Goal: Task Accomplishment & Management: Manage account settings

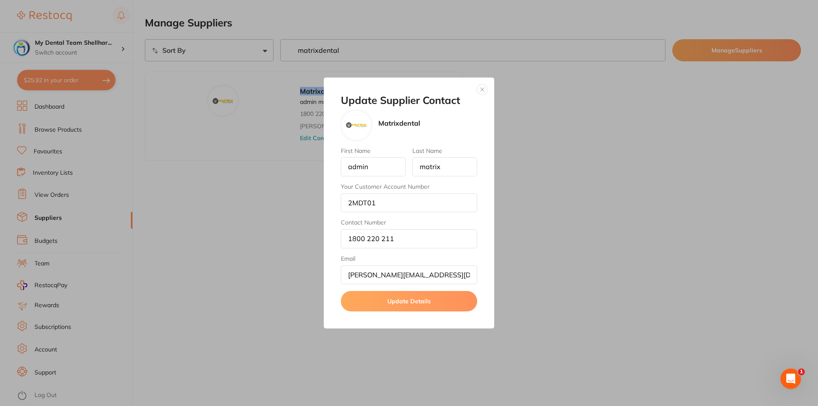
click at [479, 87] on button "button" at bounding box center [482, 89] width 10 height 10
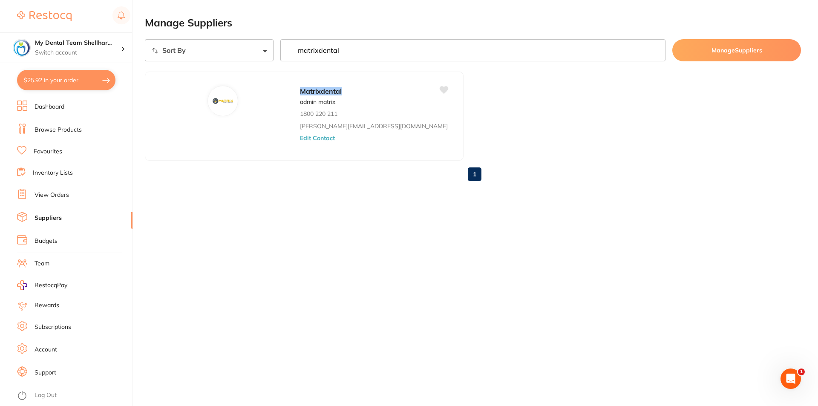
click at [59, 197] on link "View Orders" at bounding box center [52, 195] width 35 height 9
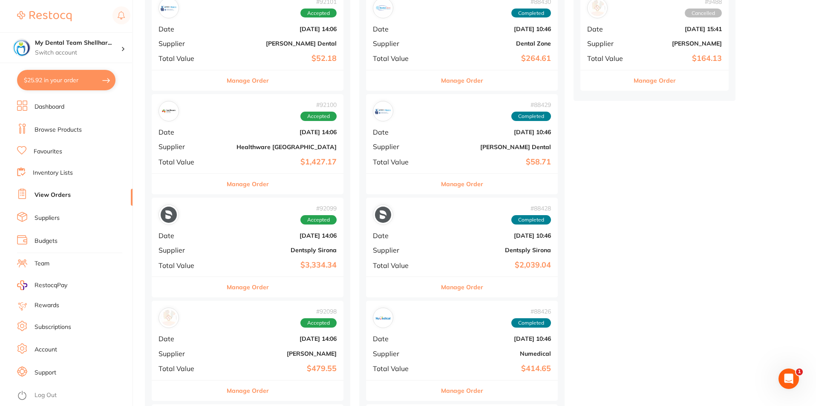
scroll to position [341, 0]
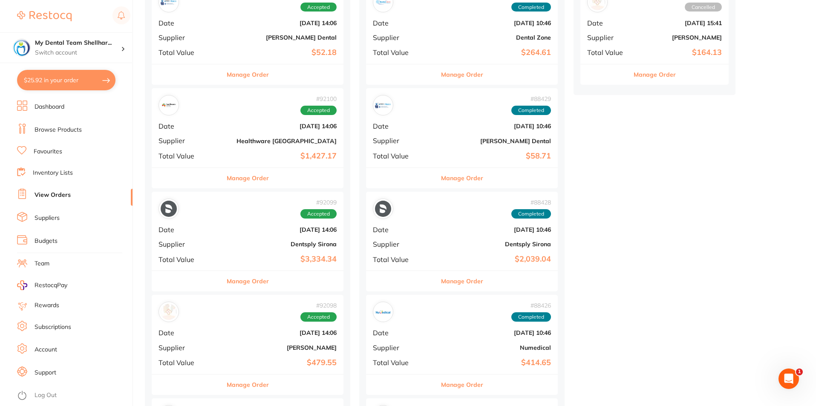
click at [267, 46] on div "# 92101 Accepted Date Sept 1 2025, 14:06 Supplier Erskine Dental Total Value $5…" at bounding box center [248, 24] width 192 height 79
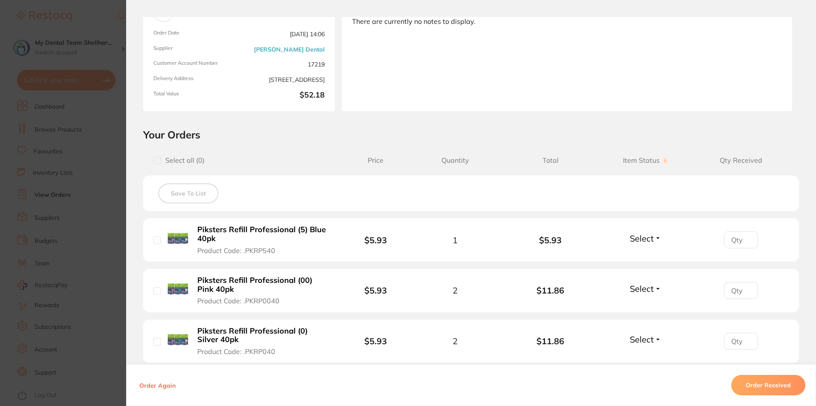
scroll to position [256, 0]
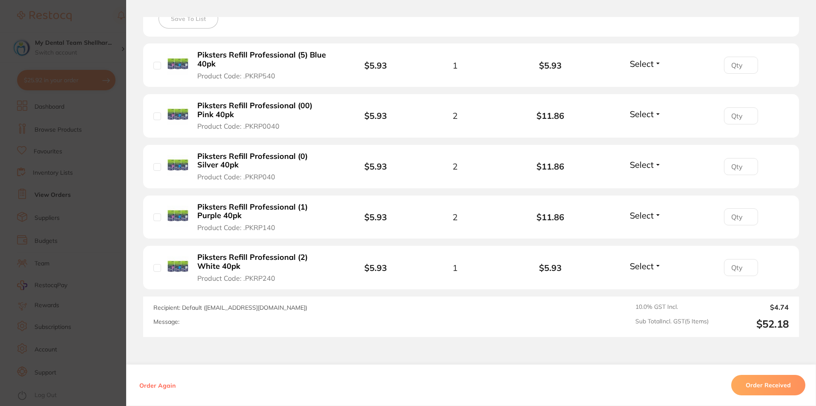
click at [643, 110] on span "Select" at bounding box center [642, 114] width 24 height 11
click at [644, 131] on span "Received" at bounding box center [646, 132] width 22 height 6
click at [648, 164] on span "Select" at bounding box center [642, 164] width 24 height 11
click at [645, 184] on span "Received" at bounding box center [646, 183] width 22 height 6
click at [643, 225] on li "Piksters Refill Professional (1) Purple 40pk Product Code: .PKRP140 $5.93 2 $11…" at bounding box center [471, 218] width 656 height 44
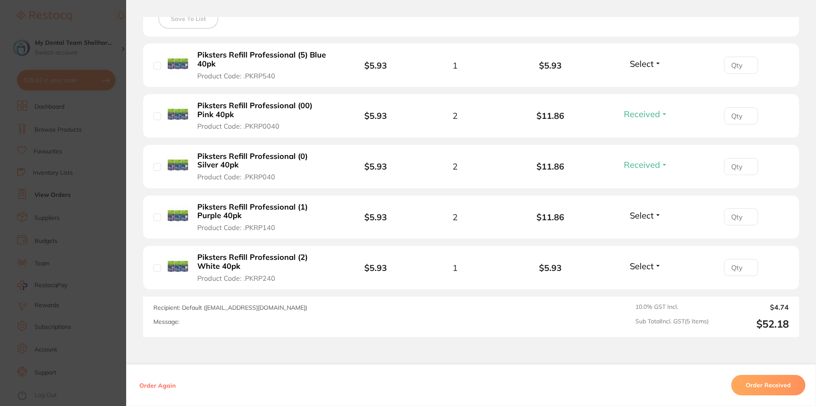
click at [643, 219] on span "Select" at bounding box center [642, 215] width 24 height 11
click at [642, 231] on span "Received" at bounding box center [646, 234] width 22 height 6
click at [640, 268] on span "Select" at bounding box center [642, 266] width 24 height 11
click at [640, 285] on span "Received" at bounding box center [646, 284] width 22 height 6
click at [639, 64] on span "Select" at bounding box center [642, 63] width 24 height 11
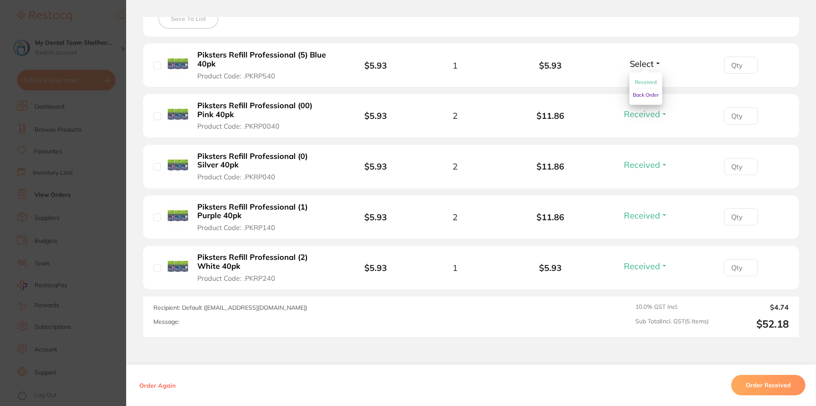
click at [640, 80] on span "Received" at bounding box center [646, 82] width 22 height 6
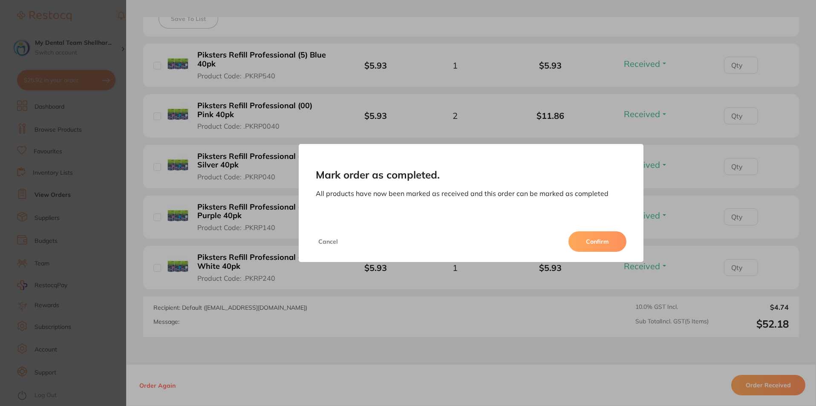
click at [604, 250] on button "Confirm" at bounding box center [597, 241] width 58 height 20
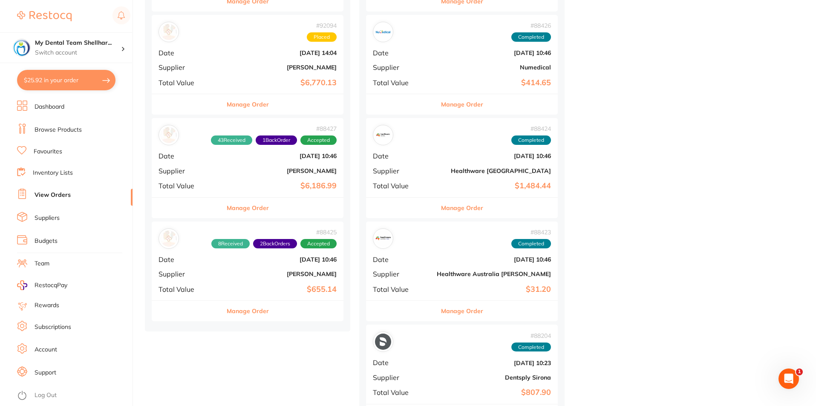
scroll to position [682, 0]
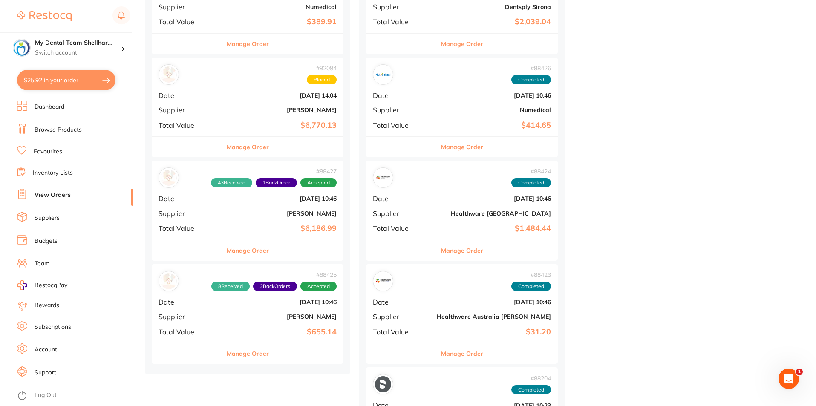
click at [260, 121] on b "$6,770.13" at bounding box center [279, 125] width 114 height 9
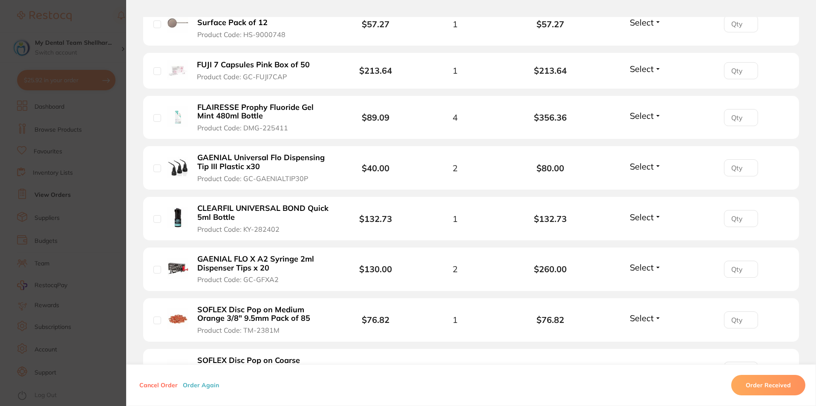
scroll to position [128, 0]
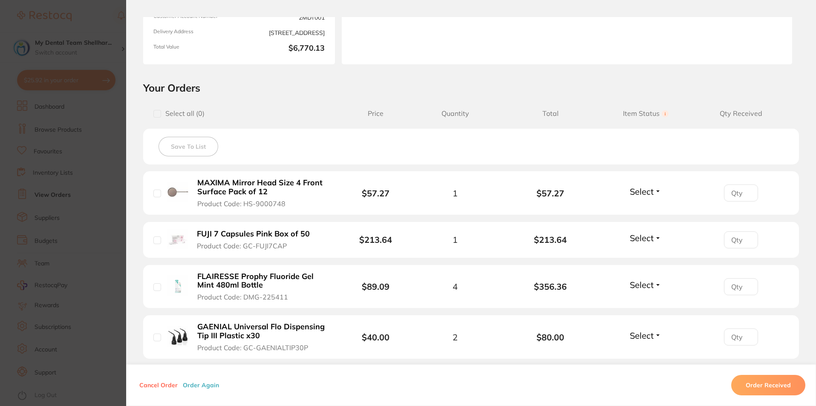
click at [96, 141] on section "Order ID: Restocq- 92094 Order Information Placed Order Order Date [DATE] 14:04…" at bounding box center [408, 203] width 816 height 406
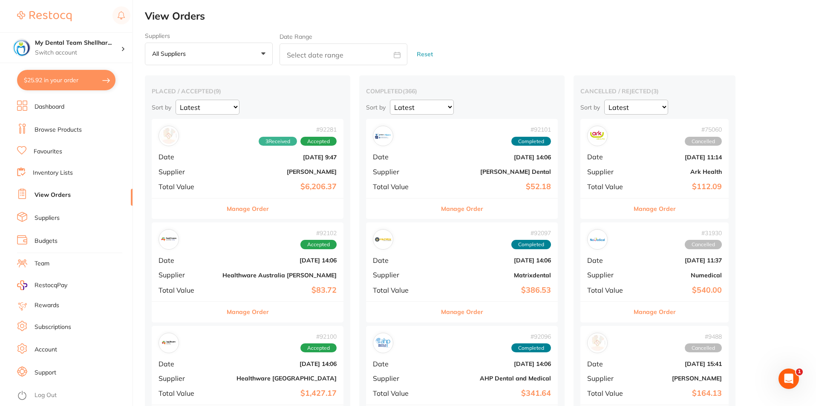
click at [267, 176] on div "# 92281 3 Received Accepted Date Sept 2 2025, 9:47 Supplier Henry Schein Halas …" at bounding box center [248, 158] width 192 height 79
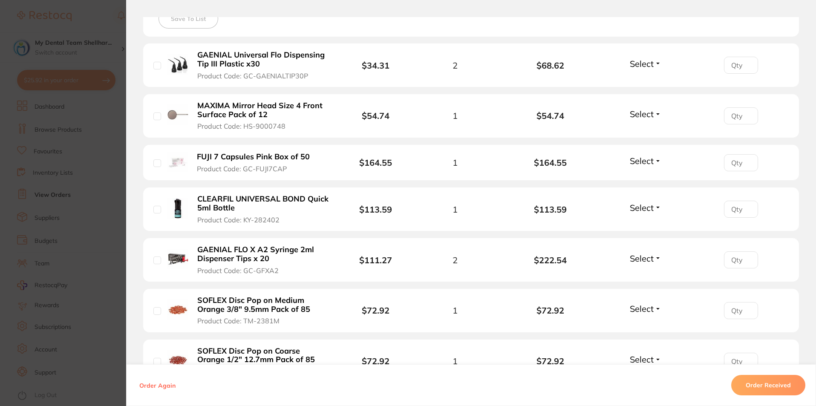
scroll to position [298, 0]
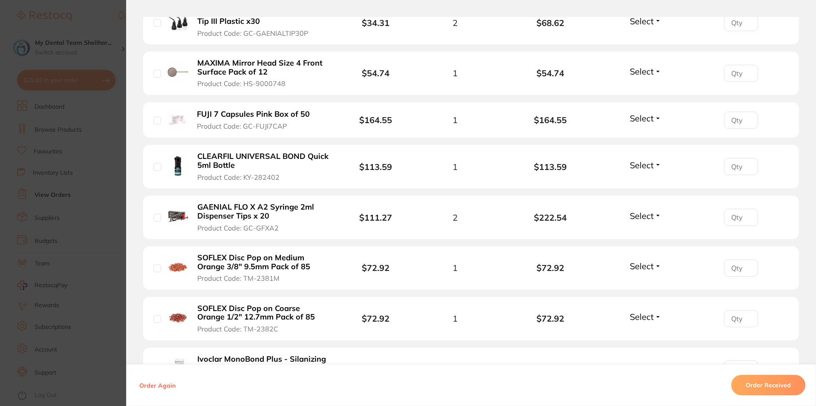
click at [92, 177] on section "Order ID: Restocq- 92281 Order Information 3 Received Accepted Order Order Date…" at bounding box center [408, 203] width 816 height 406
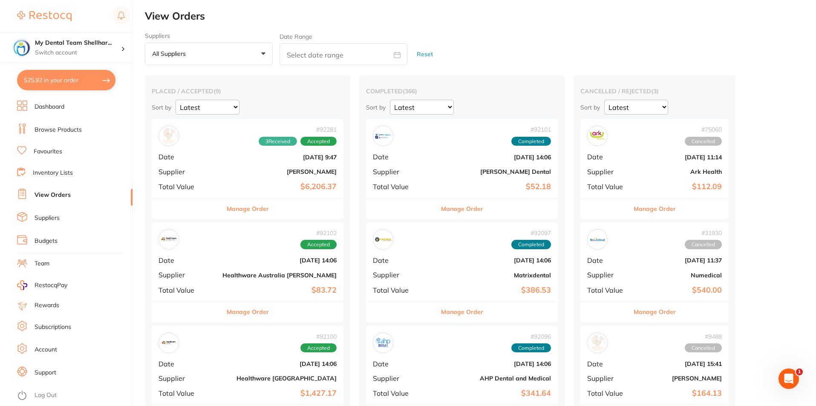
click at [265, 171] on b "[PERSON_NAME]" at bounding box center [279, 171] width 114 height 7
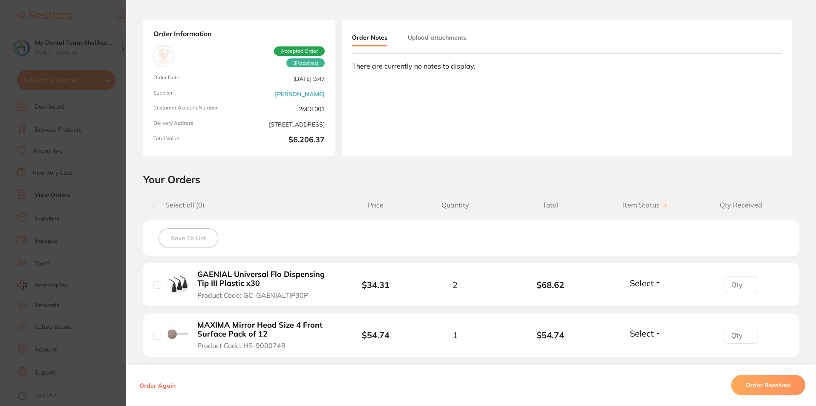
scroll to position [170, 0]
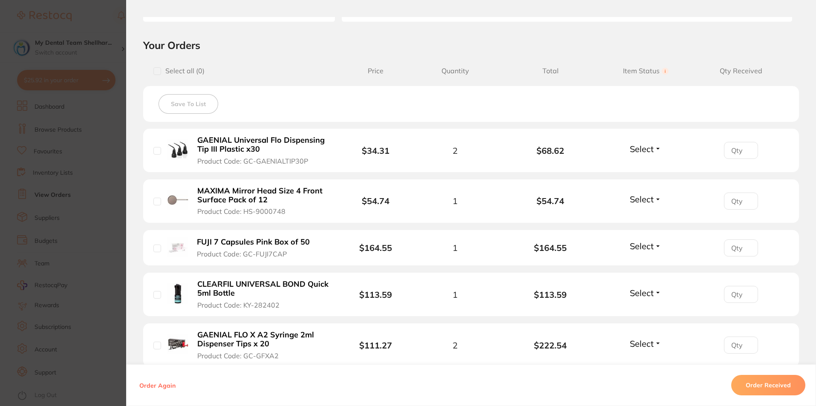
click at [115, 165] on section "Order ID: Restocq- 92281 Order Information 3 Received Accepted Order Order Date…" at bounding box center [408, 203] width 816 height 406
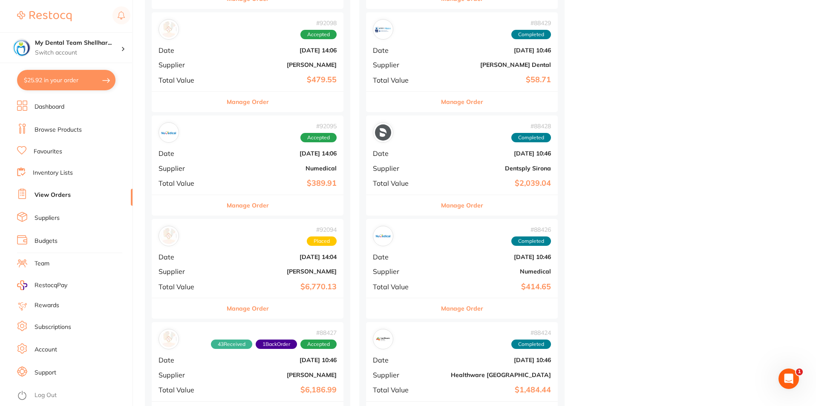
scroll to position [639, 0]
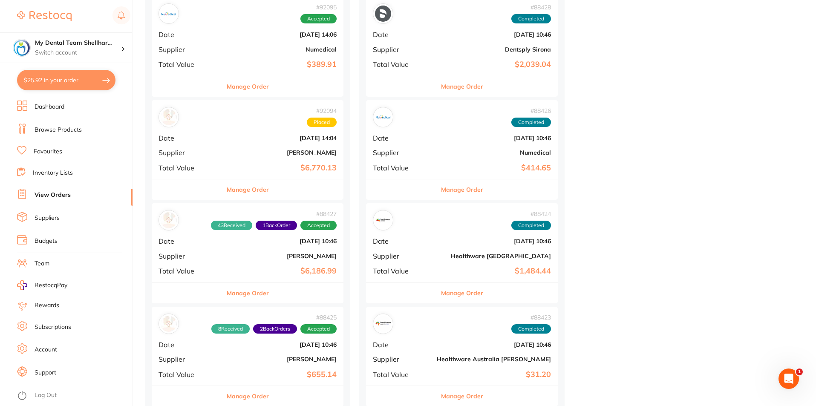
click at [274, 151] on b "[PERSON_NAME]" at bounding box center [279, 152] width 114 height 7
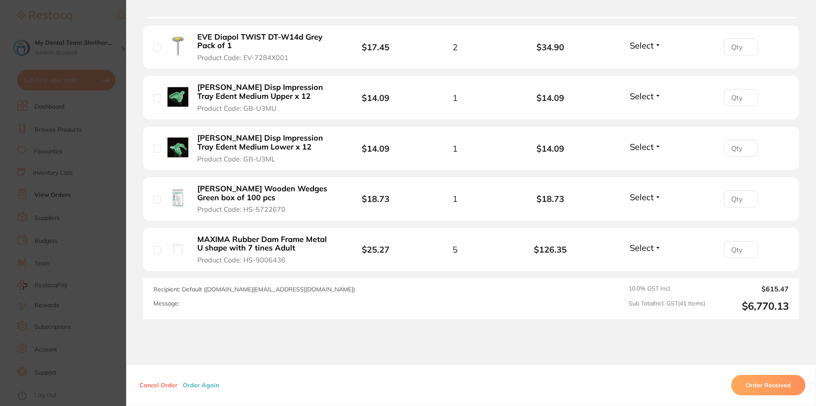
scroll to position [2113, 0]
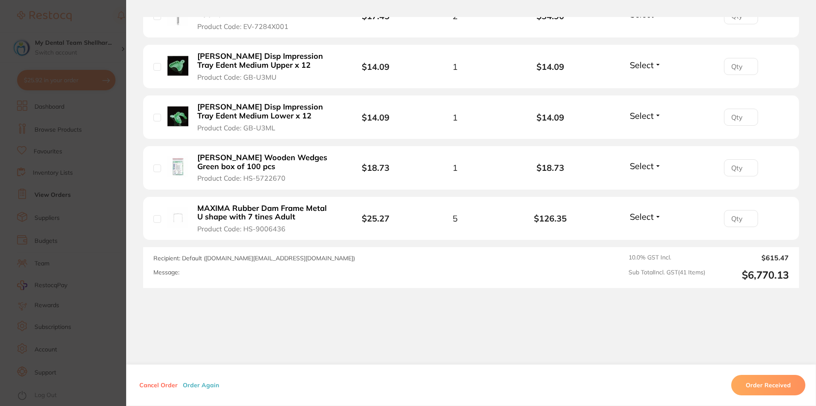
click at [109, 176] on section "Order ID: Restocq- 92094 Order Information Placed Order Order Date [DATE] 14:04…" at bounding box center [408, 203] width 816 height 406
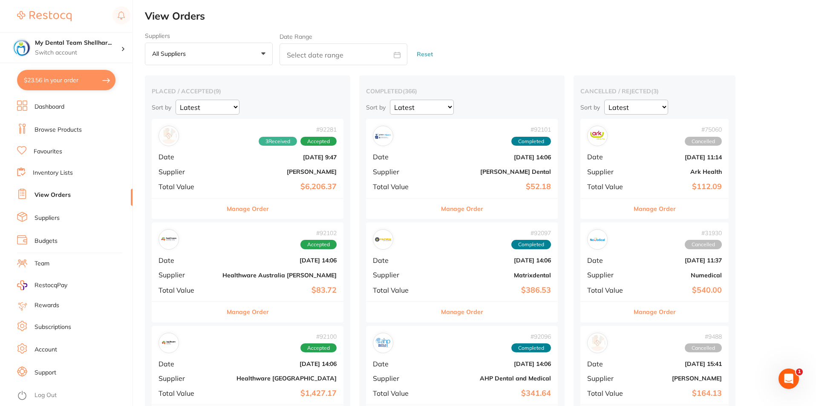
drag, startPoint x: 274, startPoint y: 170, endPoint x: 786, endPoint y: 219, distance: 514.1
click at [274, 170] on b "[PERSON_NAME]" at bounding box center [279, 171] width 114 height 7
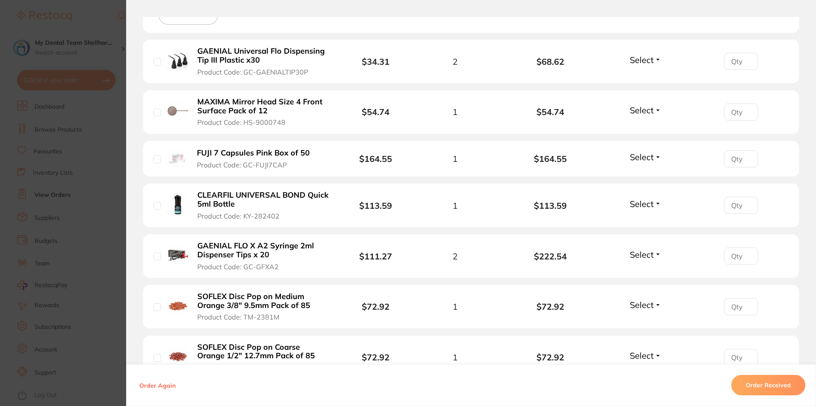
scroll to position [256, 0]
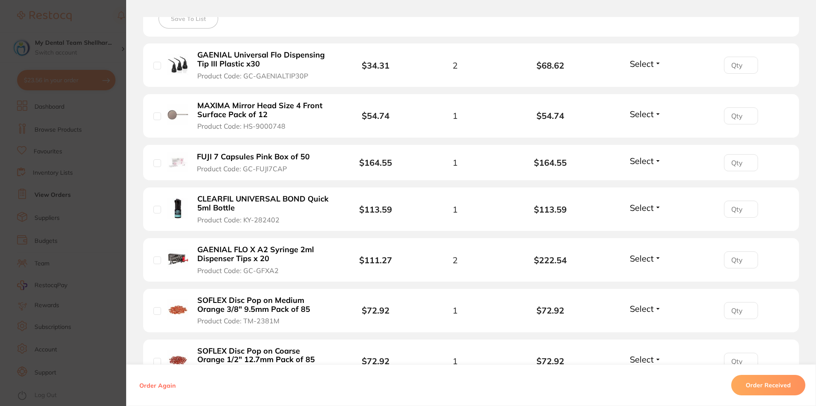
click at [157, 64] on input "checkbox" at bounding box center [157, 66] width 8 height 8
checkbox input "true"
click at [153, 116] on input "checkbox" at bounding box center [157, 116] width 8 height 8
checkbox input "true"
click at [157, 164] on input "checkbox" at bounding box center [157, 163] width 8 height 8
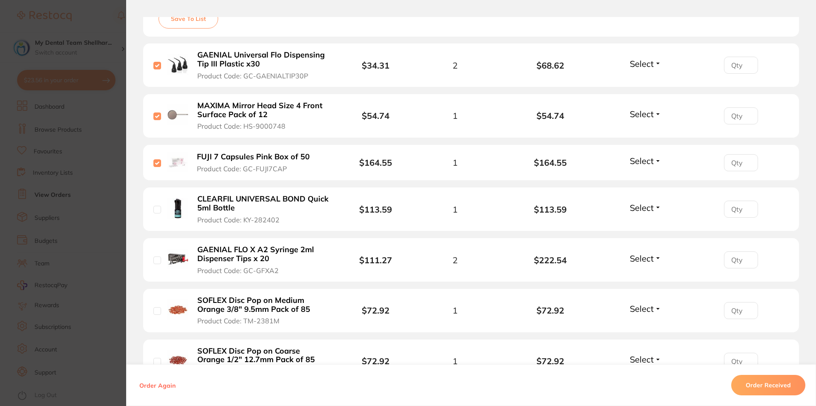
checkbox input "true"
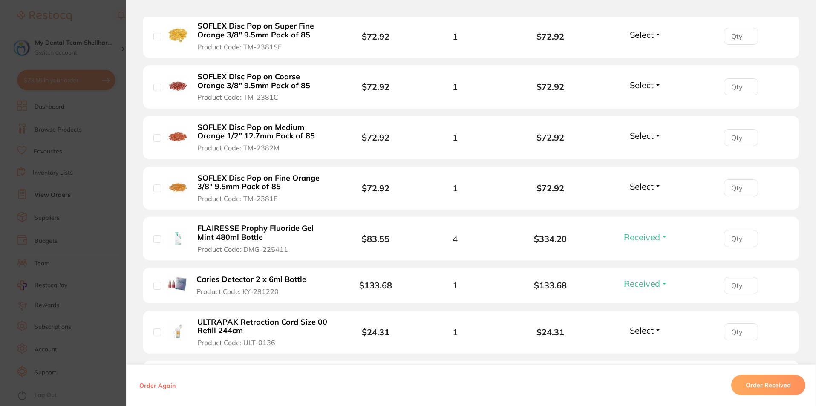
scroll to position [895, 0]
click at [156, 235] on input "checkbox" at bounding box center [157, 239] width 8 height 8
checkbox input "true"
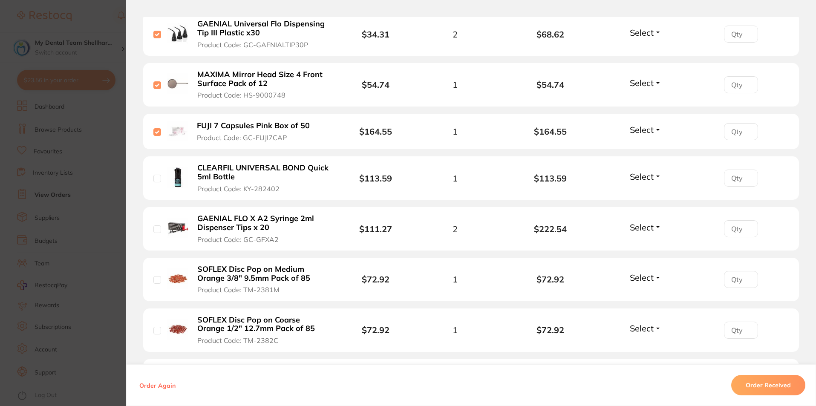
scroll to position [213, 0]
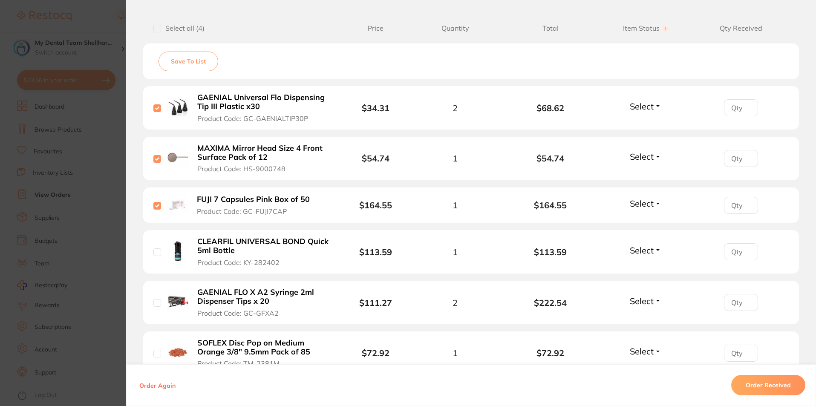
click at [154, 251] on input "checkbox" at bounding box center [157, 252] width 8 height 8
checkbox input "true"
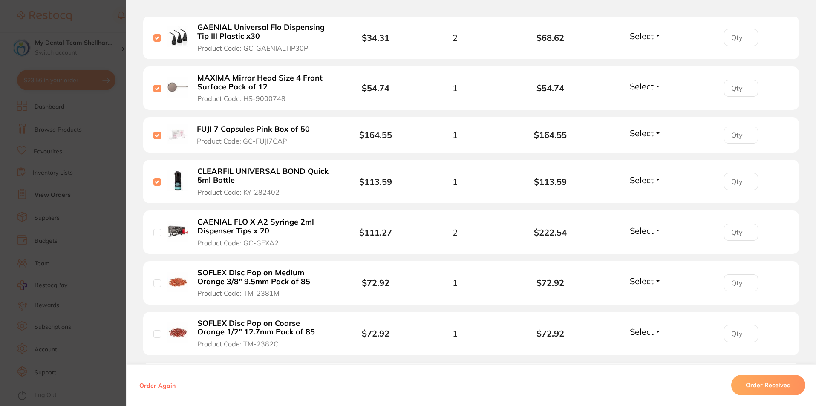
scroll to position [341, 0]
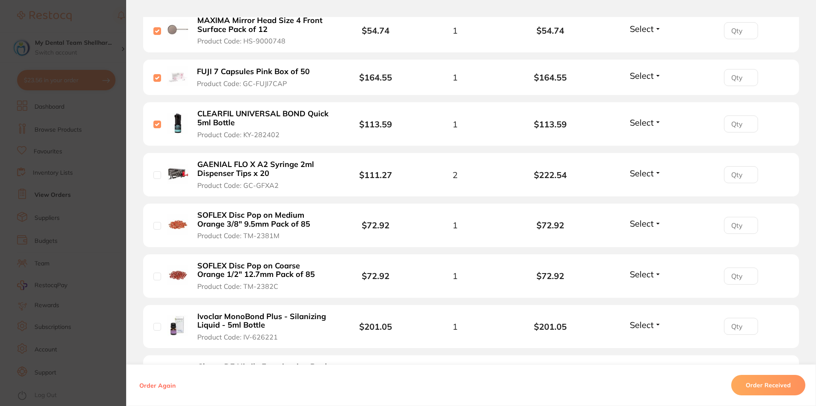
click at [153, 176] on input "checkbox" at bounding box center [157, 175] width 8 height 8
checkbox input "true"
click at [153, 229] on input "checkbox" at bounding box center [157, 226] width 8 height 8
checkbox input "true"
click at [156, 276] on input "checkbox" at bounding box center [157, 277] width 8 height 8
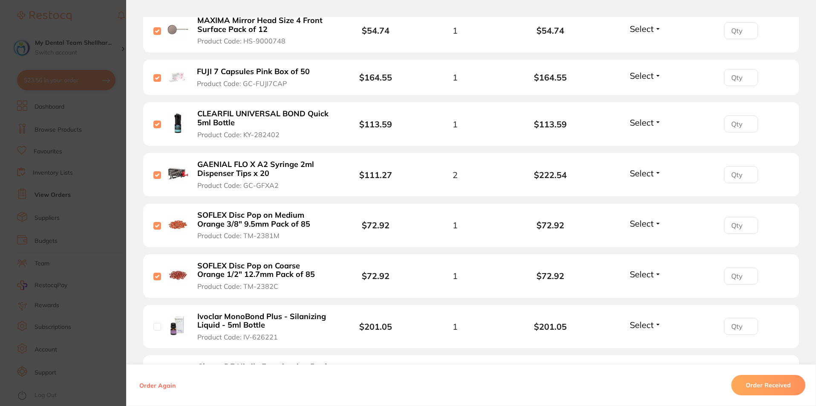
checkbox input "true"
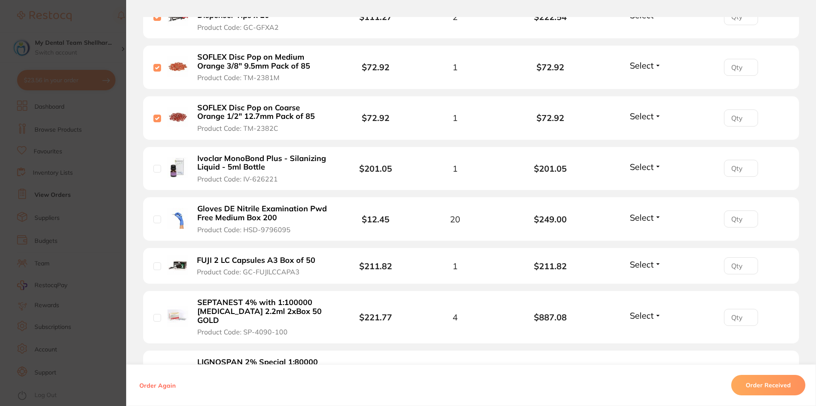
scroll to position [554, 0]
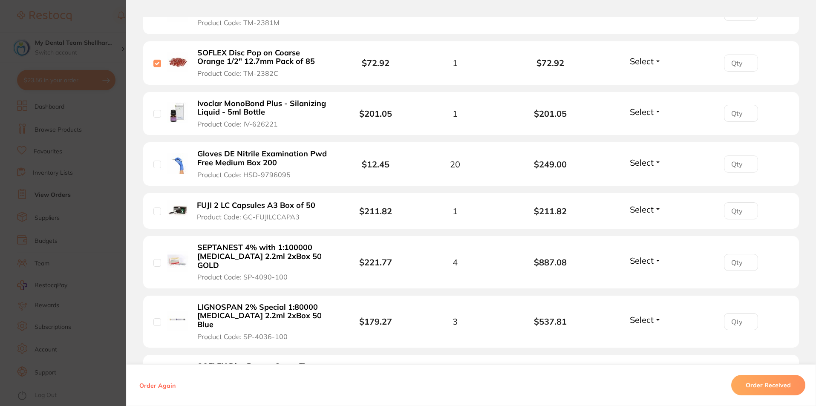
click at [154, 116] on input "checkbox" at bounding box center [157, 114] width 8 height 8
checkbox input "true"
click at [157, 162] on input "checkbox" at bounding box center [157, 165] width 8 height 8
checkbox input "true"
click at [156, 211] on input "checkbox" at bounding box center [157, 212] width 8 height 8
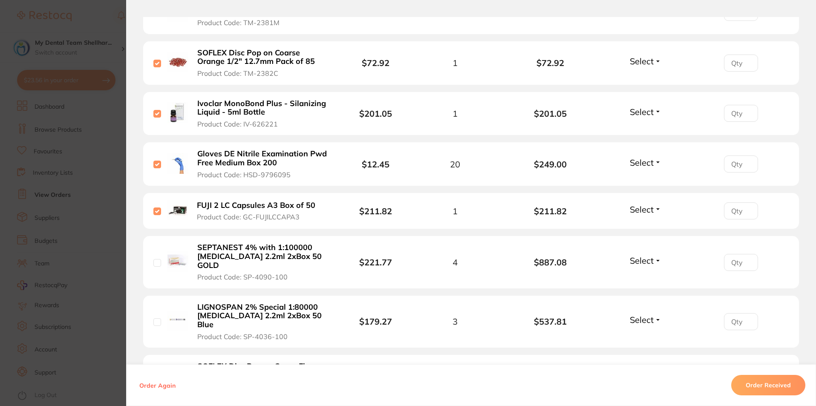
checkbox input "true"
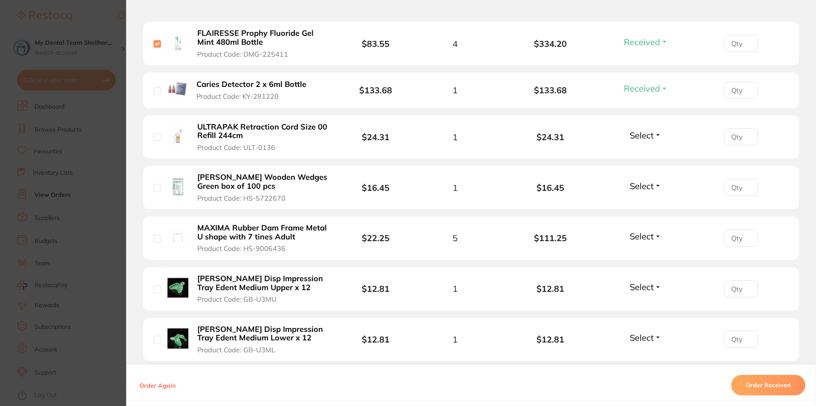
scroll to position [1108, 0]
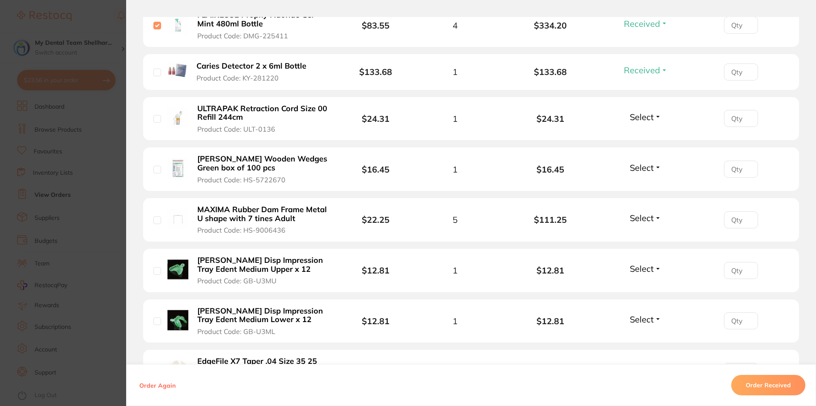
click at [155, 69] on input "checkbox" at bounding box center [157, 73] width 8 height 8
checkbox input "true"
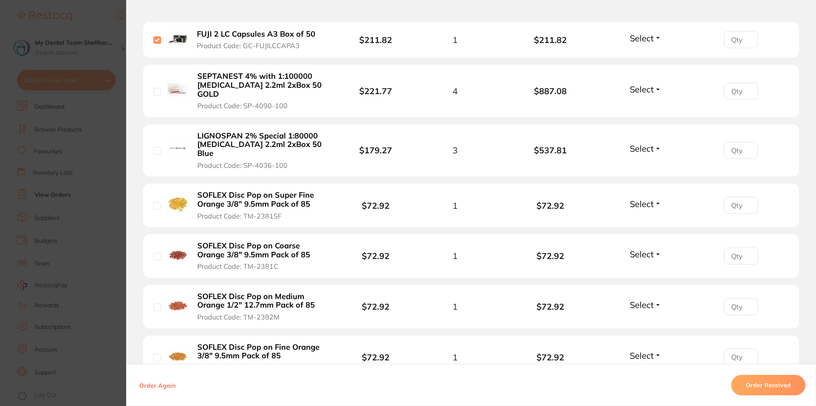
scroll to position [724, 0]
click at [156, 89] on input "checkbox" at bounding box center [157, 93] width 8 height 8
checkbox input "true"
click at [154, 148] on input "checkbox" at bounding box center [157, 152] width 8 height 8
checkbox input "true"
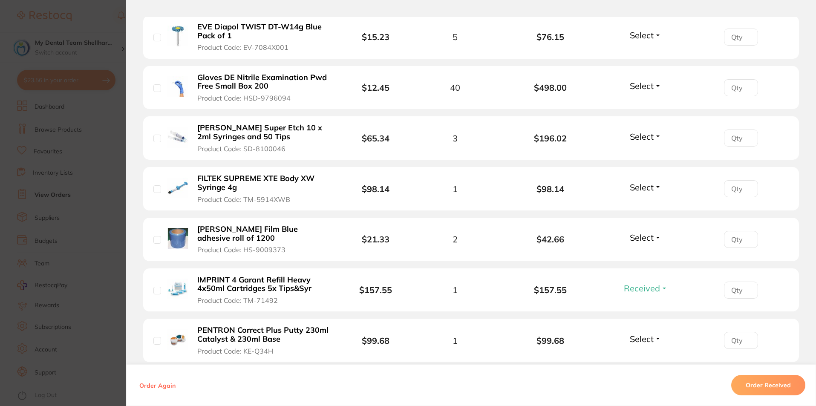
scroll to position [1577, 0]
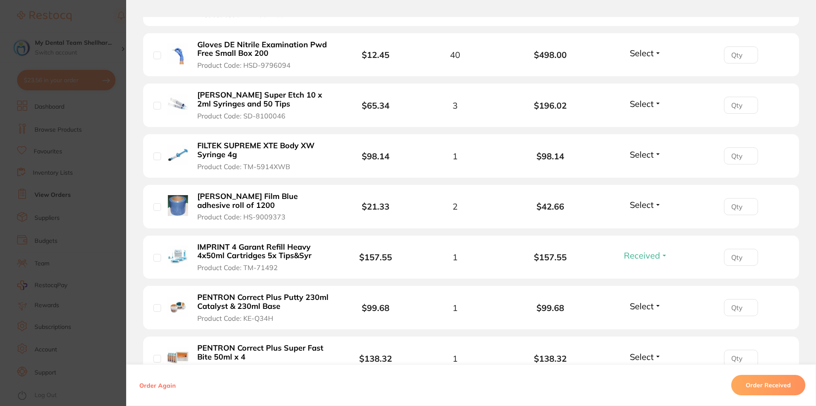
click at [156, 102] on input "checkbox" at bounding box center [157, 106] width 8 height 8
checkbox input "true"
click at [156, 153] on input "checkbox" at bounding box center [157, 157] width 8 height 8
checkbox input "true"
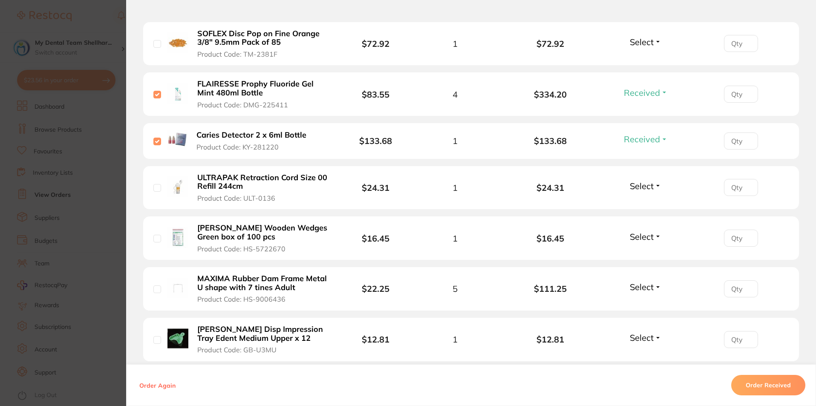
scroll to position [1023, 0]
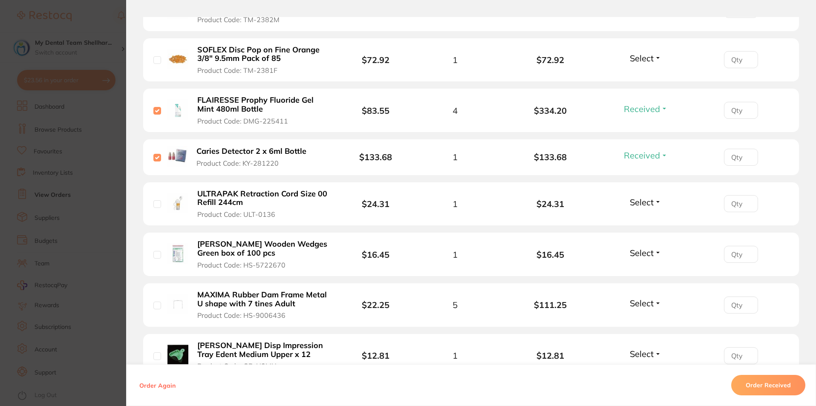
click at [155, 200] on input "checkbox" at bounding box center [157, 204] width 8 height 8
checkbox input "true"
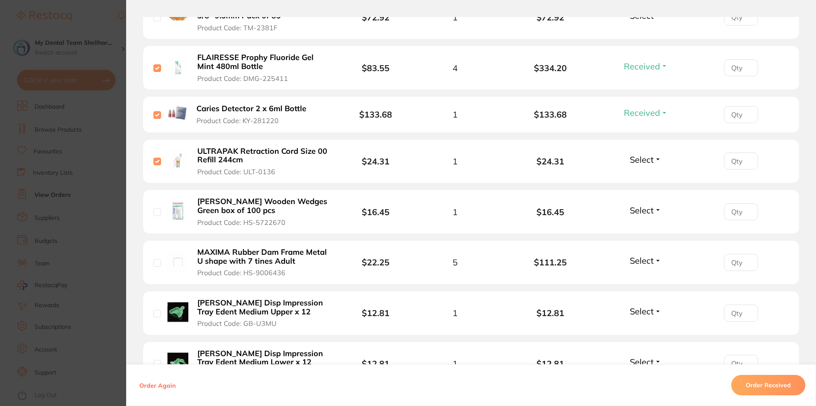
scroll to position [852, 0]
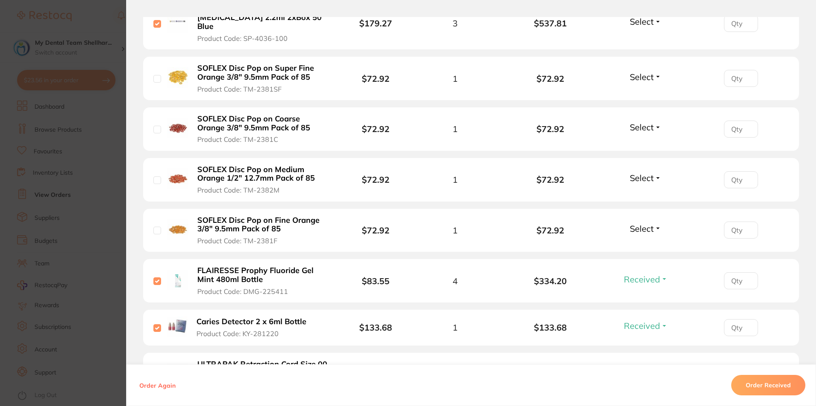
click at [156, 75] on input "checkbox" at bounding box center [157, 79] width 8 height 8
checkbox input "true"
click at [156, 126] on input "checkbox" at bounding box center [157, 130] width 8 height 8
checkbox input "true"
click at [155, 176] on input "checkbox" at bounding box center [157, 180] width 8 height 8
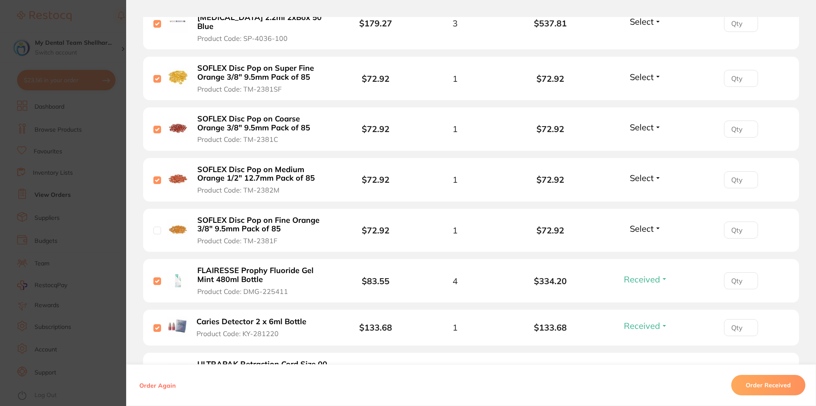
checkbox input "true"
click at [155, 227] on input "checkbox" at bounding box center [157, 231] width 8 height 8
checkbox input "true"
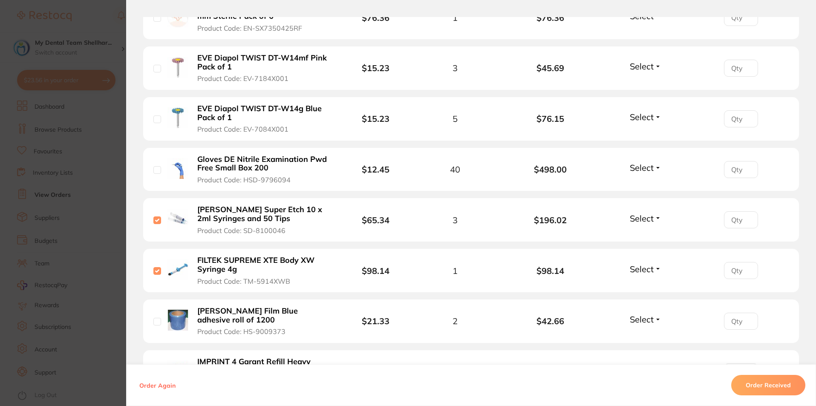
scroll to position [1449, 0]
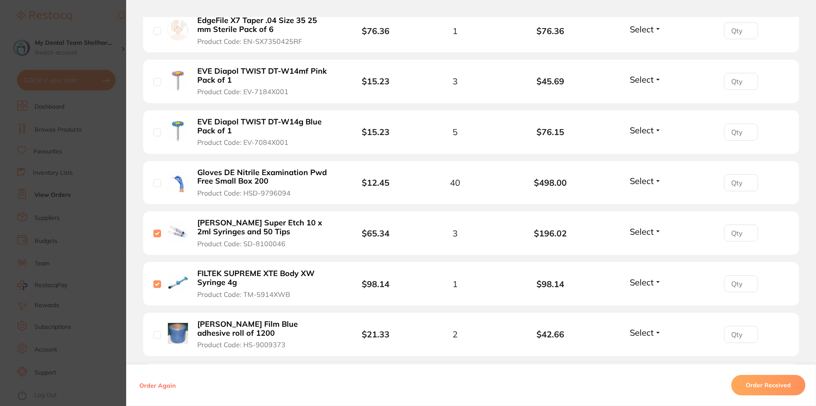
click at [159, 66] on div "EVE Diapol TWIST DT-W14mf Pink Pack of 1 Product Code: EV-7184X001" at bounding box center [248, 81] width 190 height 30
click at [153, 78] on input "checkbox" at bounding box center [157, 82] width 8 height 8
checkbox input "true"
click at [155, 129] on input "checkbox" at bounding box center [157, 133] width 8 height 8
checkbox input "true"
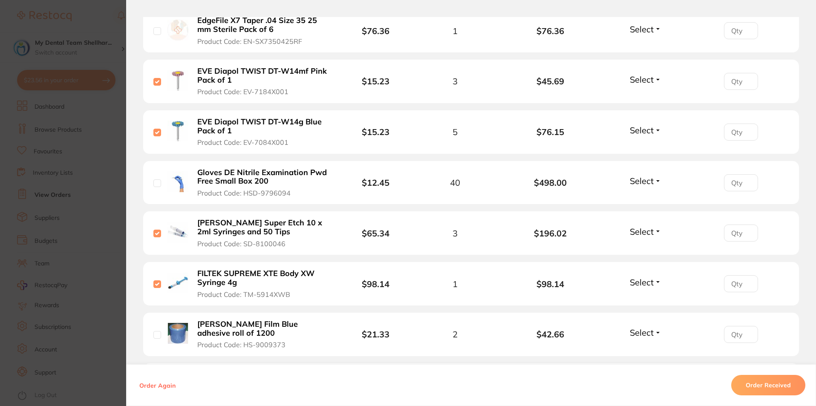
click at [154, 179] on input "checkbox" at bounding box center [157, 183] width 8 height 8
checkbox input "true"
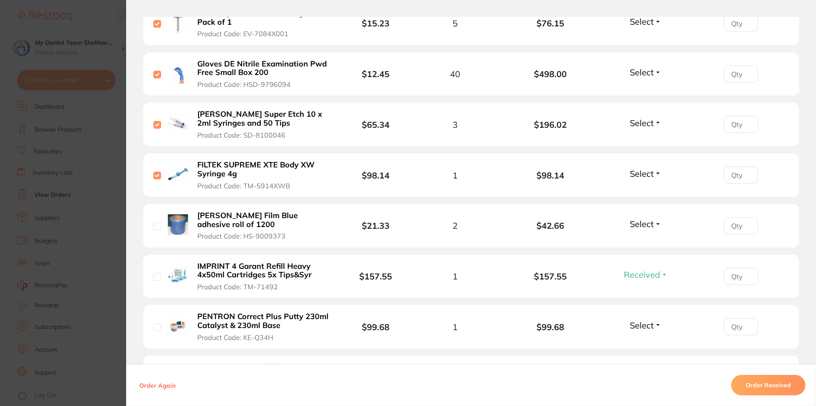
scroll to position [1577, 0]
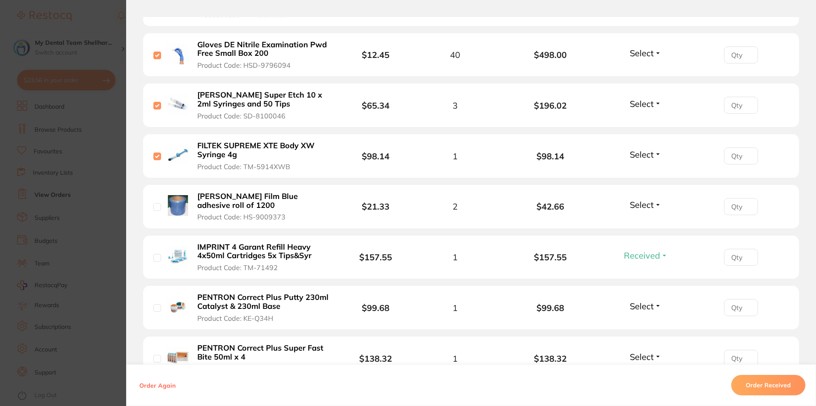
click at [157, 203] on input "checkbox" at bounding box center [157, 207] width 8 height 8
checkbox input "true"
click at [157, 254] on input "checkbox" at bounding box center [157, 258] width 8 height 8
checkbox input "true"
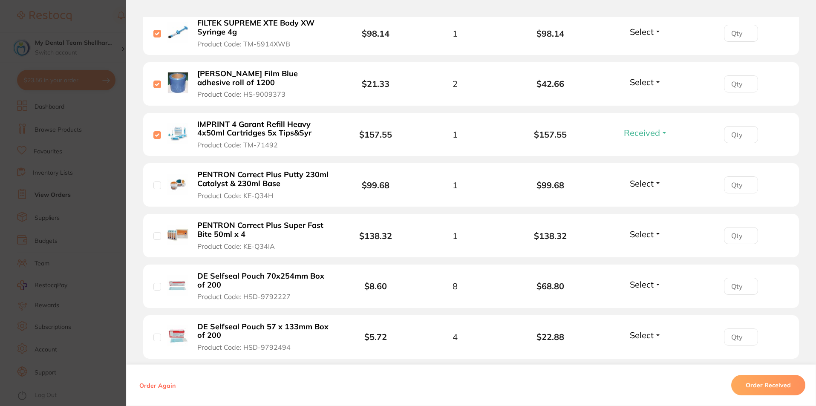
scroll to position [1729, 0]
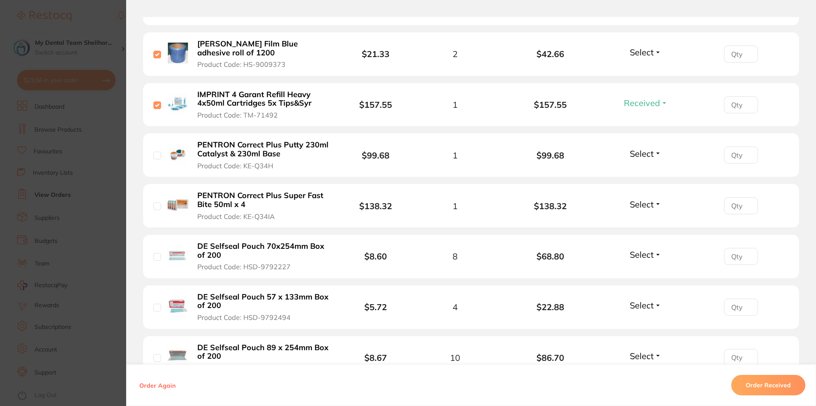
click at [155, 152] on input "checkbox" at bounding box center [157, 156] width 8 height 8
checkbox input "true"
click at [154, 202] on input "checkbox" at bounding box center [157, 206] width 8 height 8
checkbox input "true"
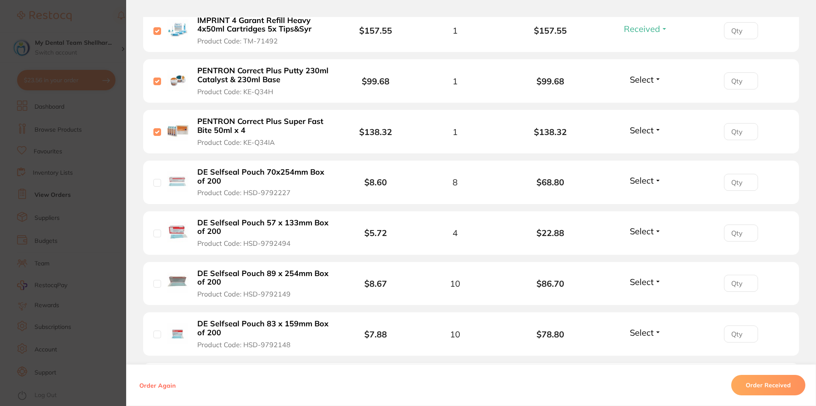
scroll to position [1857, 0]
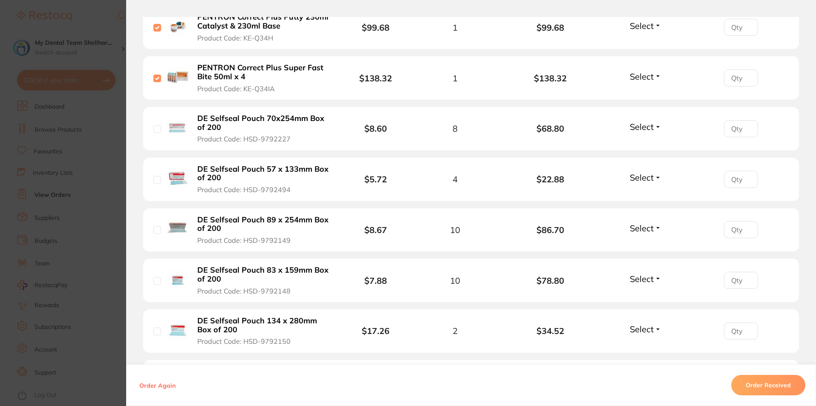
click at [153, 125] on input "checkbox" at bounding box center [157, 129] width 8 height 8
checkbox input "true"
click at [156, 176] on input "checkbox" at bounding box center [157, 180] width 8 height 8
checkbox input "true"
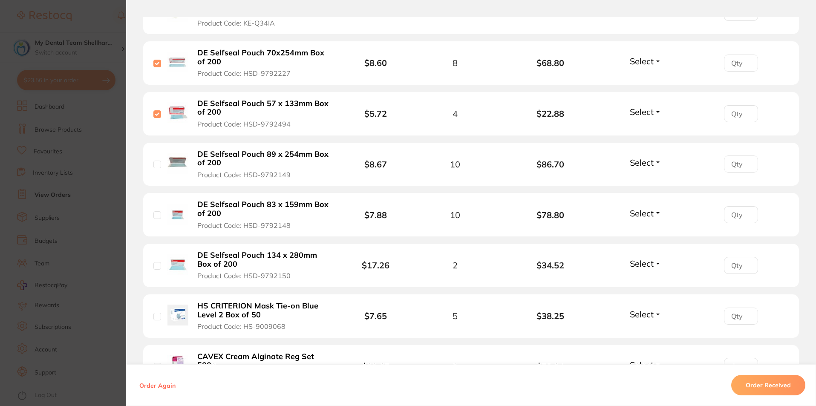
scroll to position [1942, 0]
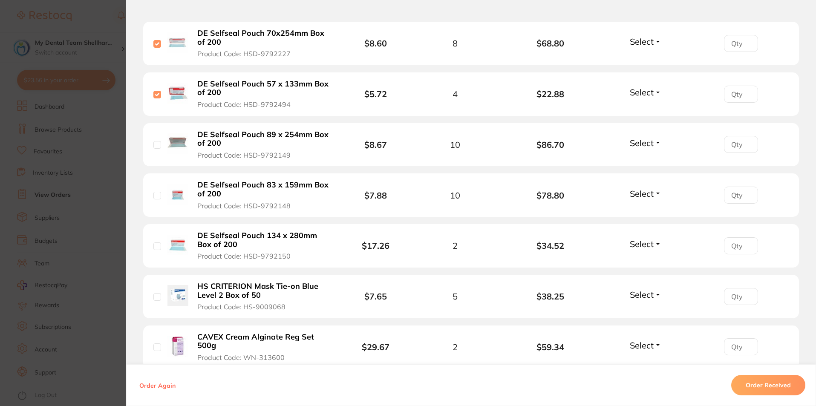
click at [156, 141] on input "checkbox" at bounding box center [157, 145] width 8 height 8
checkbox input "true"
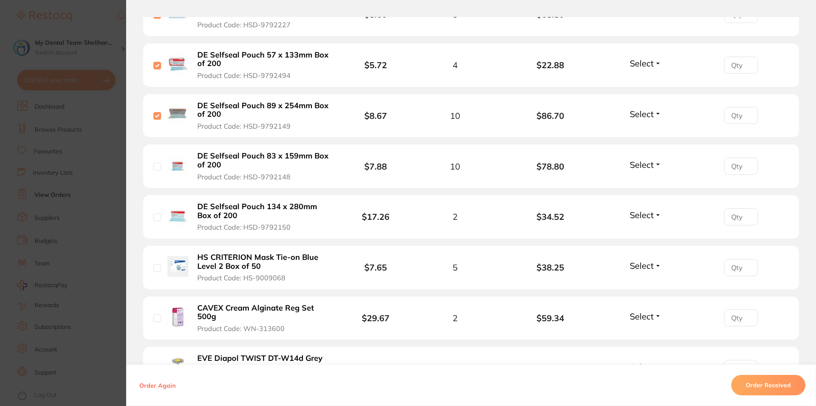
scroll to position [1985, 0]
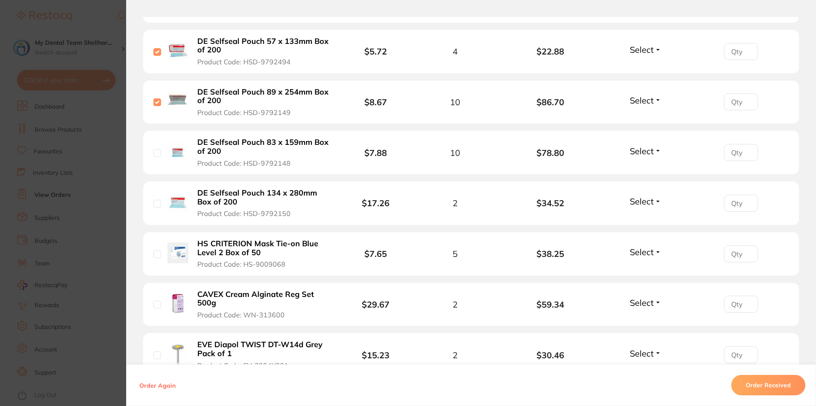
click at [155, 149] on input "checkbox" at bounding box center [157, 153] width 8 height 8
checkbox input "true"
click at [155, 200] on input "checkbox" at bounding box center [157, 204] width 8 height 8
checkbox input "true"
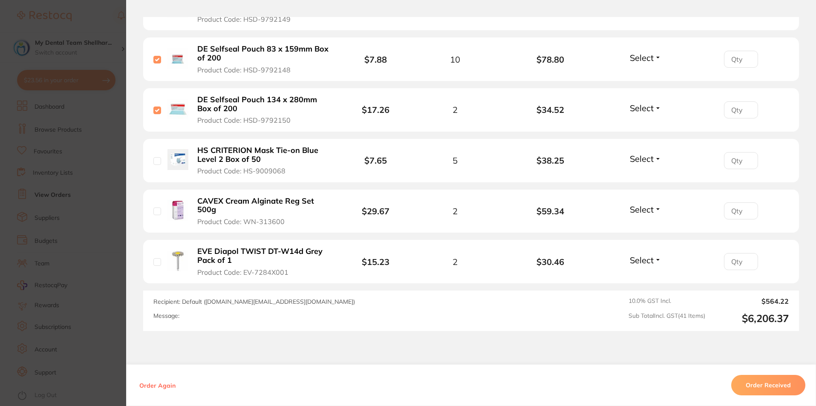
scroll to position [2113, 0]
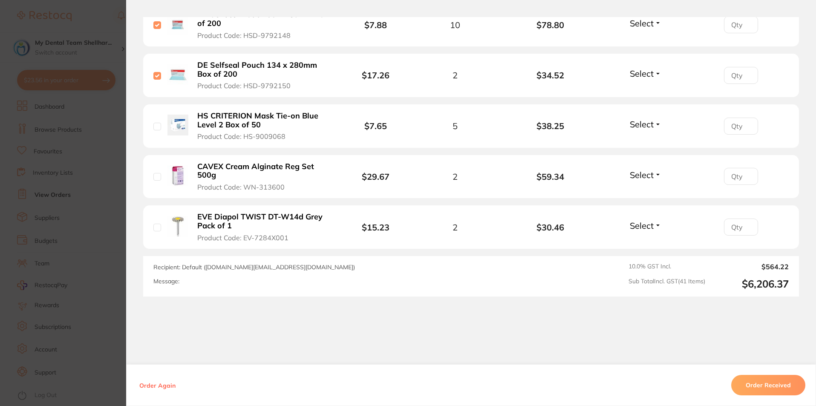
click at [158, 123] on input "checkbox" at bounding box center [157, 127] width 8 height 8
checkbox input "true"
click at [157, 173] on input "checkbox" at bounding box center [157, 177] width 8 height 8
checkbox input "true"
click at [153, 224] on input "checkbox" at bounding box center [157, 228] width 8 height 8
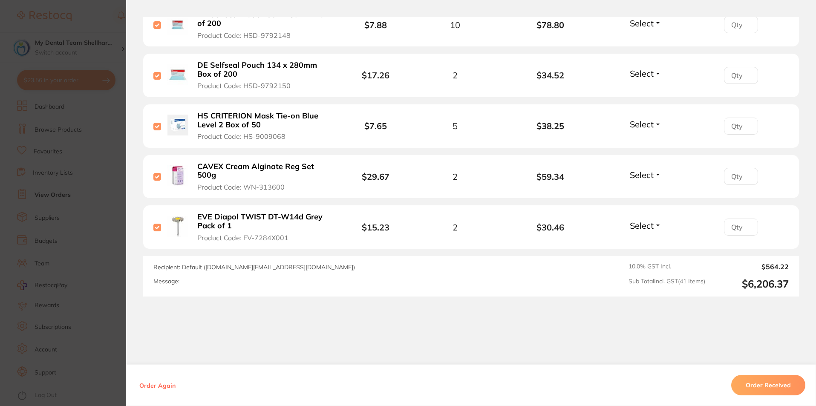
checkbox input "true"
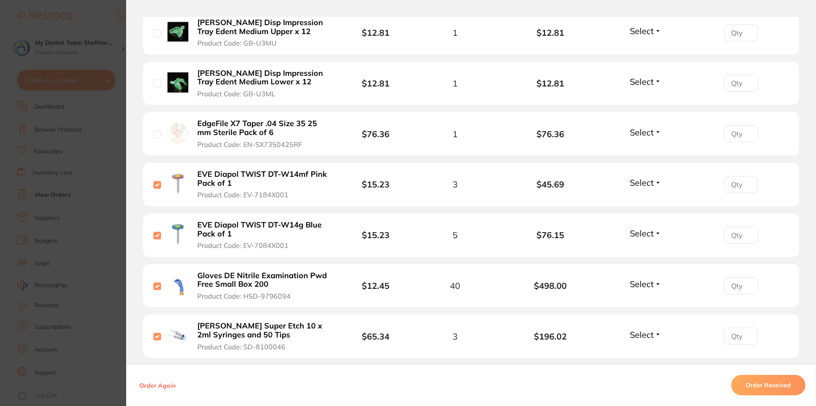
scroll to position [1175, 0]
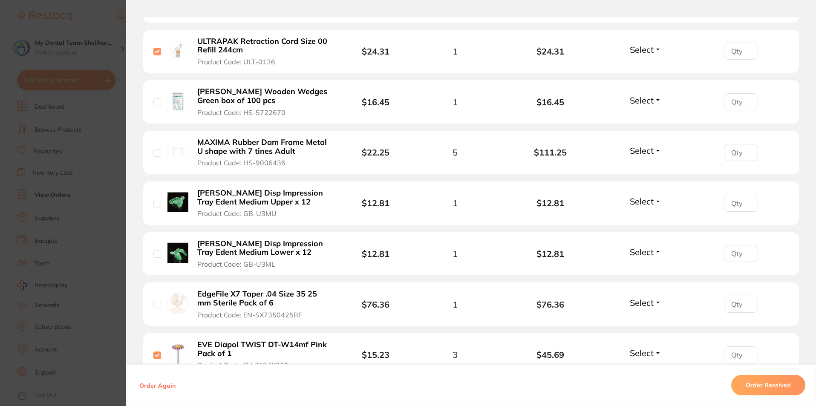
click at [158, 200] on input "checkbox" at bounding box center [157, 204] width 8 height 8
checkbox input "true"
click at [153, 250] on input "checkbox" at bounding box center [157, 254] width 8 height 8
checkbox input "true"
click at [156, 98] on input "checkbox" at bounding box center [157, 102] width 8 height 8
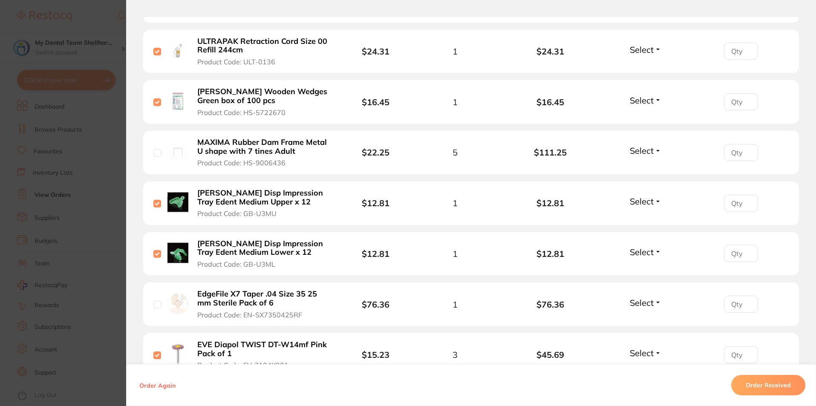
checkbox input "true"
click at [153, 149] on input "checkbox" at bounding box center [157, 153] width 8 height 8
checkbox input "true"
click at [153, 301] on input "checkbox" at bounding box center [157, 305] width 8 height 8
checkbox input "true"
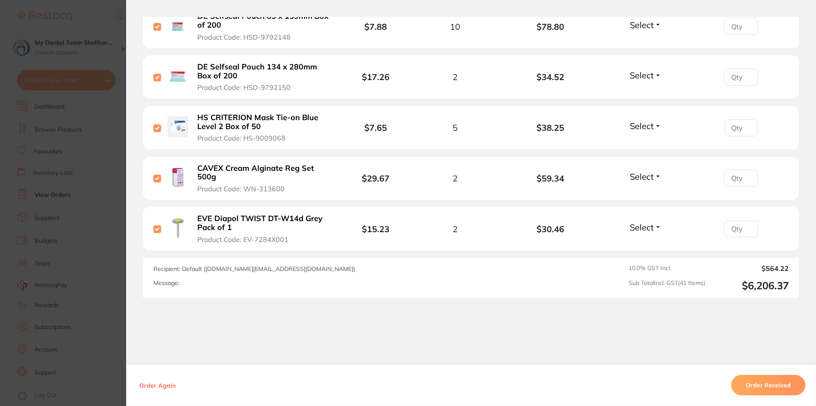
scroll to position [2113, 0]
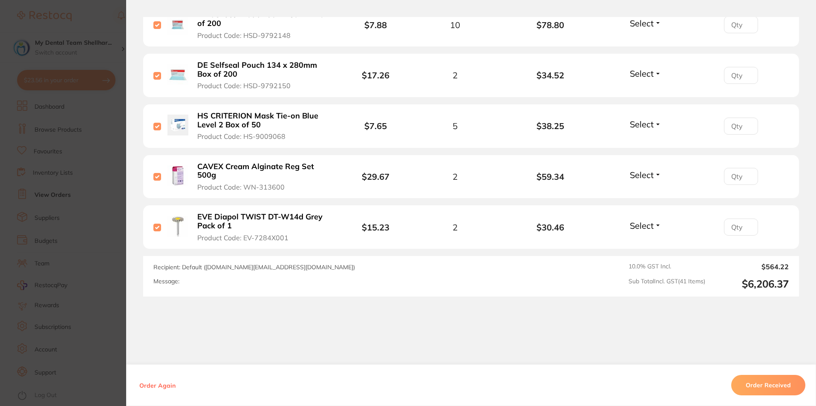
click at [156, 224] on input "checkbox" at bounding box center [157, 228] width 8 height 8
checkbox input "false"
click at [153, 173] on input "checkbox" at bounding box center [157, 177] width 8 height 8
checkbox input "false"
click at [156, 123] on input "checkbox" at bounding box center [157, 127] width 8 height 8
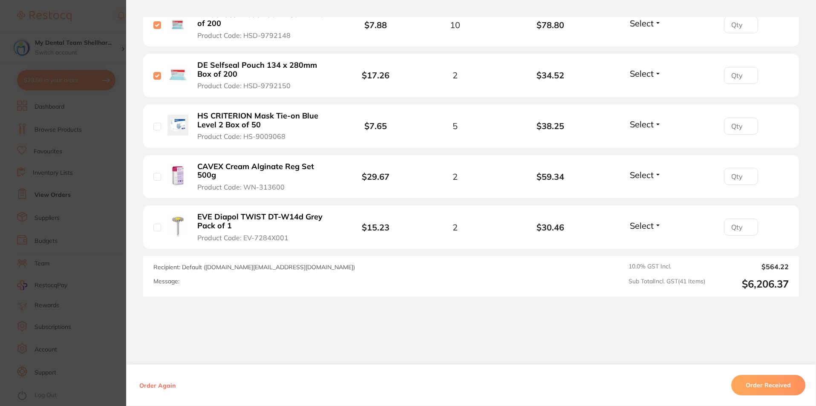
checkbox input "false"
click at [153, 62] on div "DE Selfseal Pouch 134 x 280mm Box of 200 Product Code: HSD-9792150" at bounding box center [248, 76] width 190 height 30
click at [154, 72] on input "checkbox" at bounding box center [157, 76] width 8 height 8
checkbox input "false"
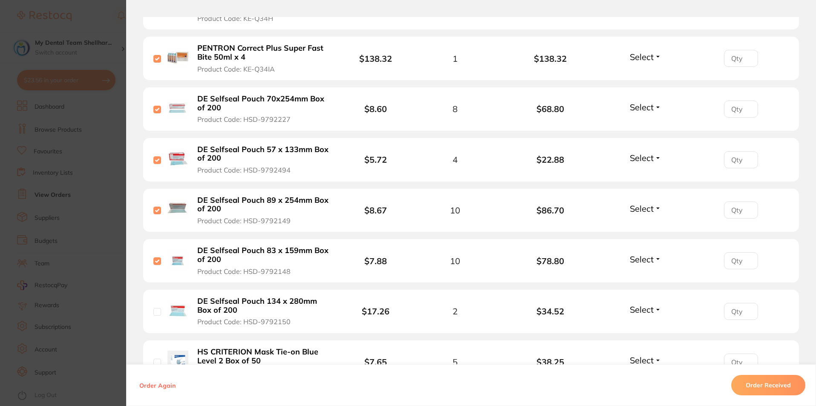
scroll to position [1857, 0]
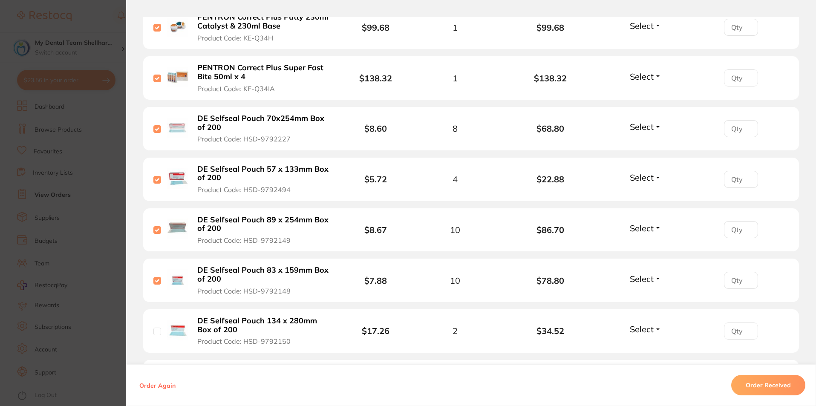
click at [155, 277] on input "checkbox" at bounding box center [157, 281] width 8 height 8
checkbox input "false"
click at [153, 226] on input "checkbox" at bounding box center [157, 230] width 8 height 8
checkbox input "false"
click at [156, 176] on input "checkbox" at bounding box center [157, 180] width 8 height 8
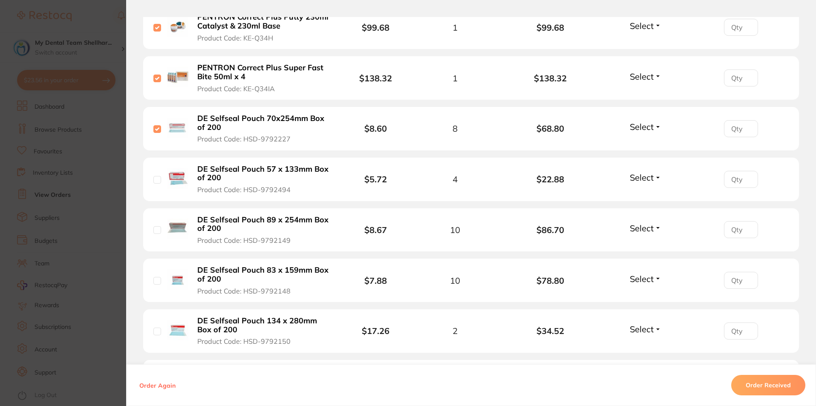
checkbox input "false"
click at [157, 125] on input "checkbox" at bounding box center [157, 129] width 8 height 8
checkbox input "false"
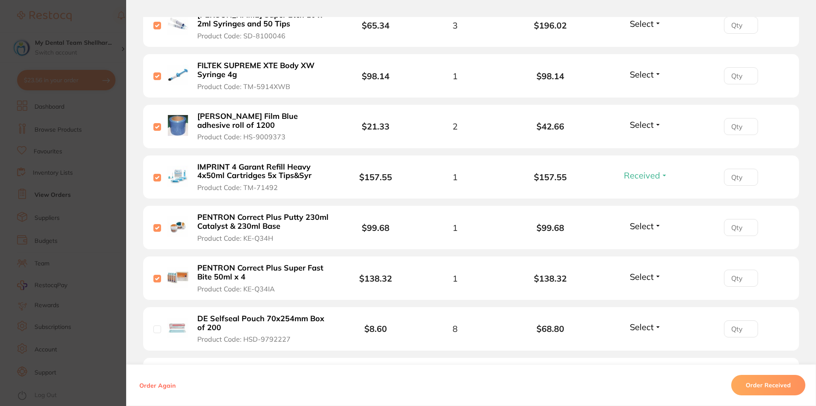
scroll to position [1644, 0]
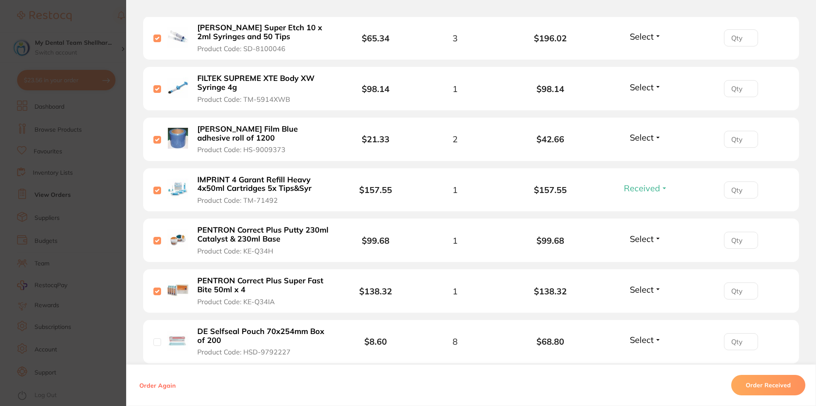
click at [155, 288] on input "checkbox" at bounding box center [157, 292] width 8 height 8
checkbox input "false"
click at [154, 237] on input "checkbox" at bounding box center [157, 241] width 8 height 8
checkbox input "false"
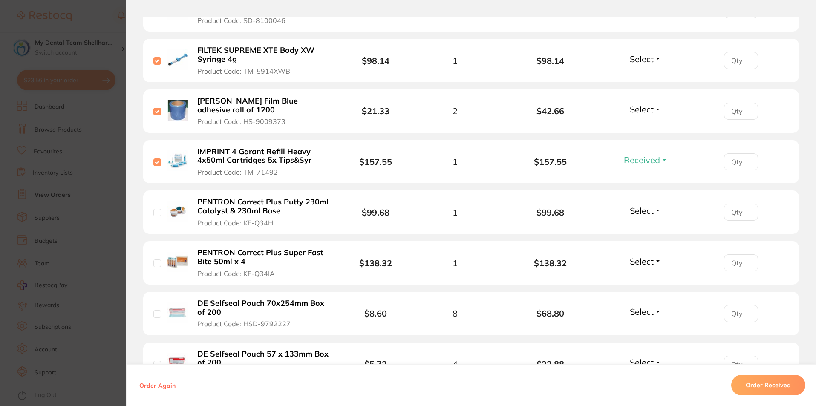
scroll to position [1686, 0]
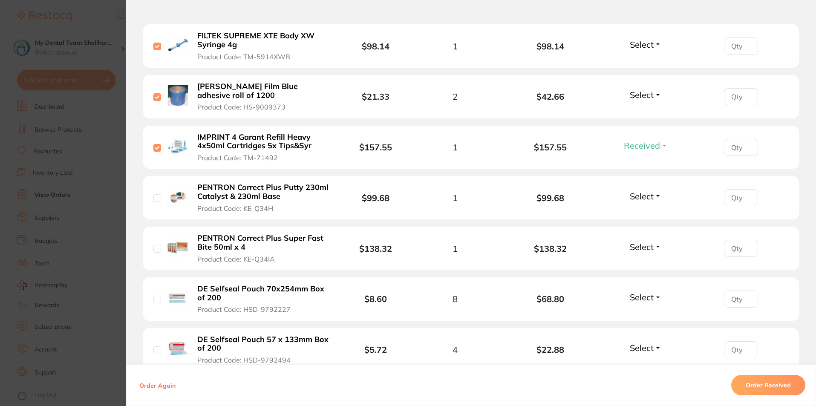
click at [153, 144] on input "checkbox" at bounding box center [157, 148] width 8 height 8
checkbox input "false"
click at [155, 93] on input "checkbox" at bounding box center [157, 97] width 8 height 8
checkbox input "false"
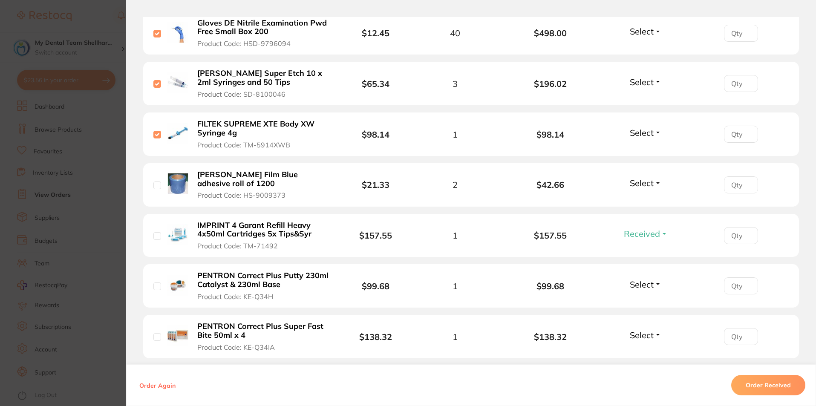
scroll to position [1473, 0]
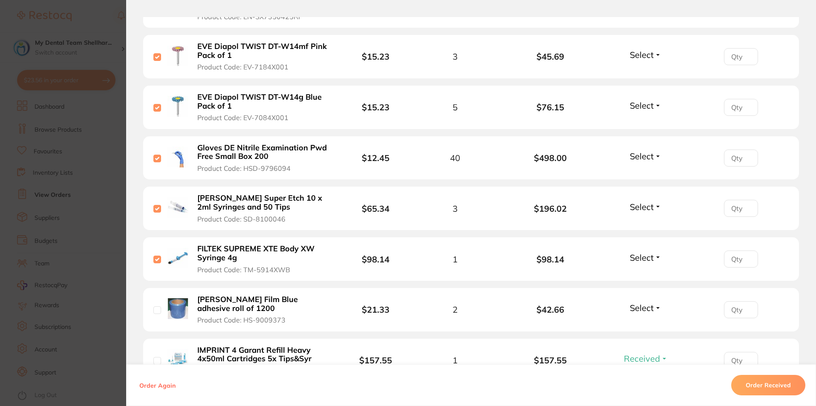
click at [155, 256] on input "checkbox" at bounding box center [157, 260] width 8 height 8
checkbox input "false"
click at [154, 205] on input "checkbox" at bounding box center [157, 209] width 8 height 8
checkbox input "false"
click at [159, 155] on input "checkbox" at bounding box center [157, 159] width 8 height 8
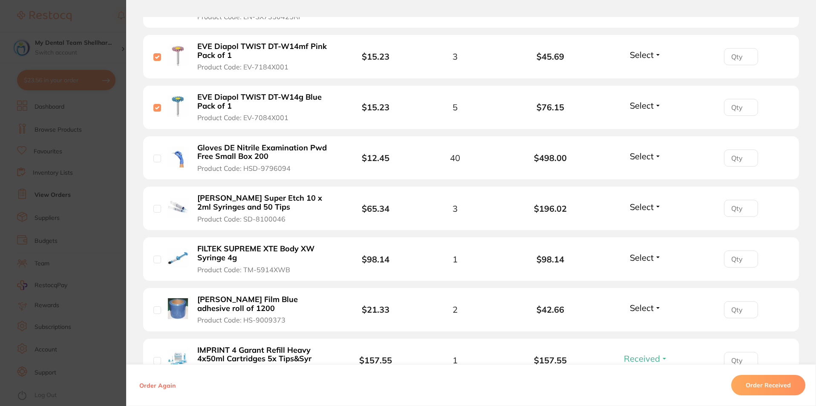
checkbox input "false"
click at [153, 104] on input "checkbox" at bounding box center [157, 108] width 8 height 8
checkbox input "false"
click at [159, 53] on input "checkbox" at bounding box center [157, 57] width 8 height 8
checkbox input "false"
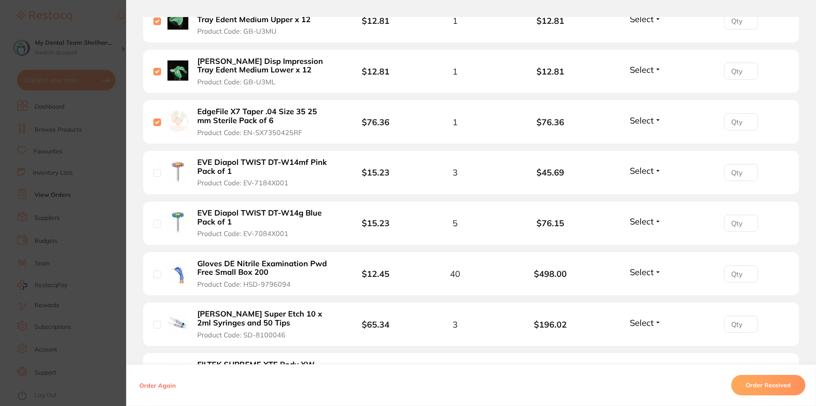
scroll to position [1346, 0]
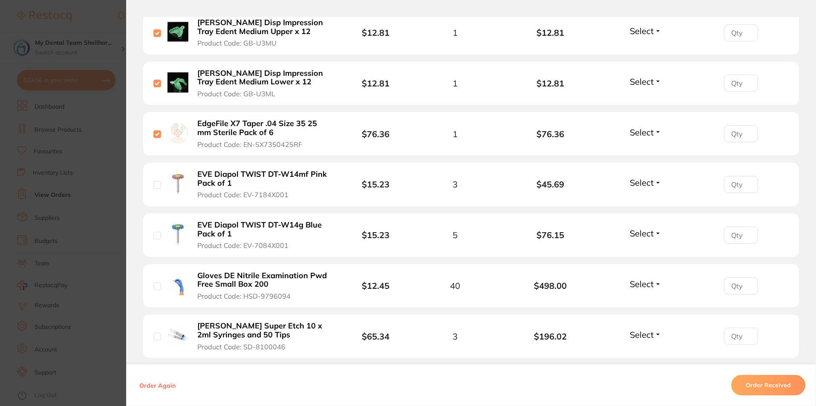
click at [156, 130] on input "checkbox" at bounding box center [157, 134] width 8 height 8
checkbox input "false"
click at [156, 80] on input "checkbox" at bounding box center [157, 84] width 8 height 8
checkbox input "false"
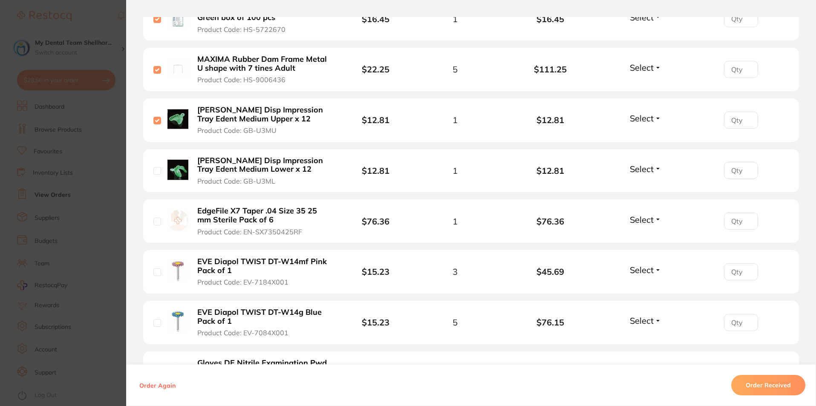
scroll to position [1175, 0]
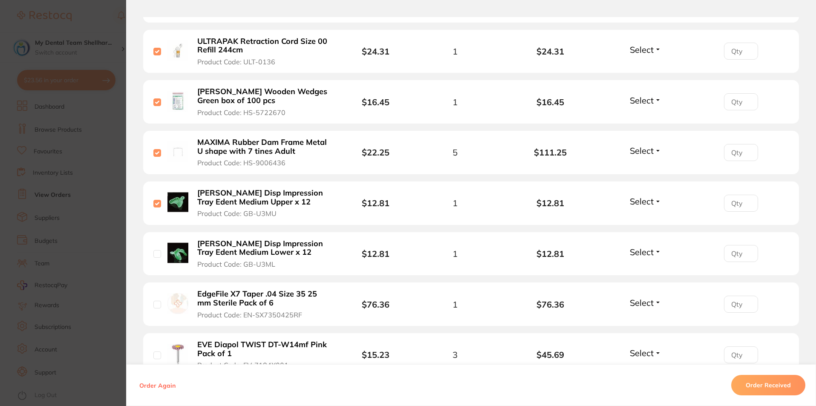
click at [155, 200] on input "checkbox" at bounding box center [157, 204] width 8 height 8
checkbox input "false"
click at [153, 149] on input "checkbox" at bounding box center [157, 153] width 8 height 8
checkbox input "false"
click at [153, 98] on input "checkbox" at bounding box center [157, 102] width 8 height 8
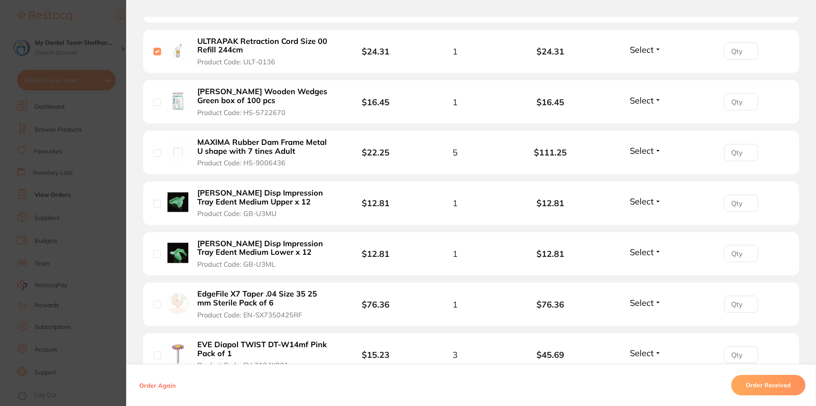
checkbox input "false"
click at [153, 48] on input "checkbox" at bounding box center [157, 52] width 8 height 8
checkbox input "false"
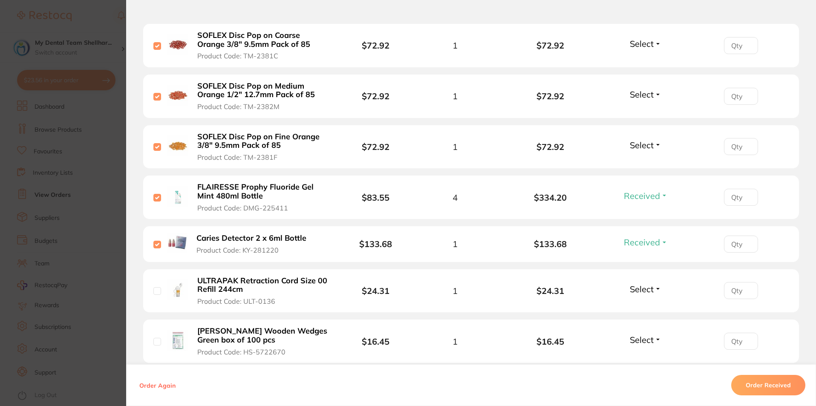
scroll to position [920, 0]
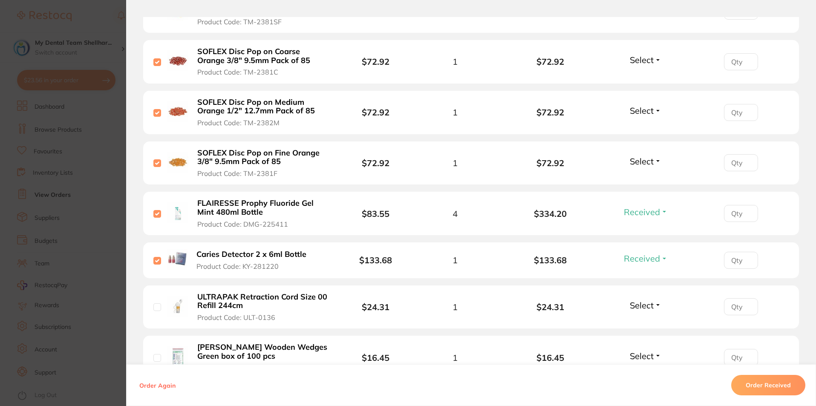
click at [155, 257] on input "checkbox" at bounding box center [157, 261] width 8 height 8
checkbox input "false"
click at [158, 210] on input "checkbox" at bounding box center [157, 214] width 8 height 8
checkbox input "false"
click at [153, 159] on input "checkbox" at bounding box center [157, 163] width 8 height 8
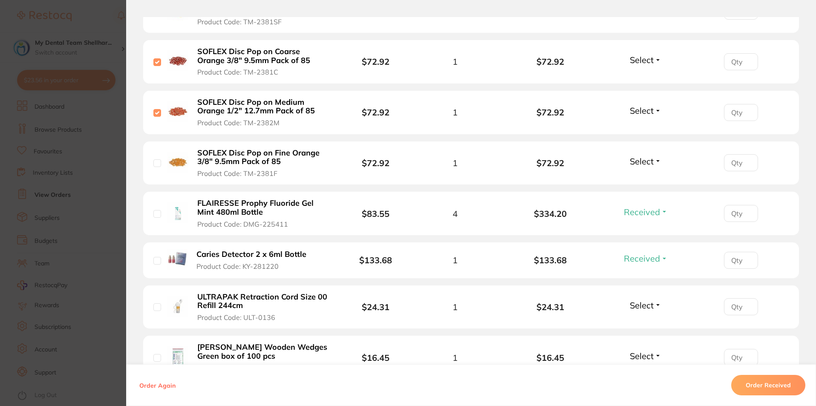
checkbox input "false"
click at [153, 109] on input "checkbox" at bounding box center [157, 113] width 8 height 8
checkbox input "false"
click at [156, 58] on input "checkbox" at bounding box center [157, 62] width 8 height 8
checkbox input "false"
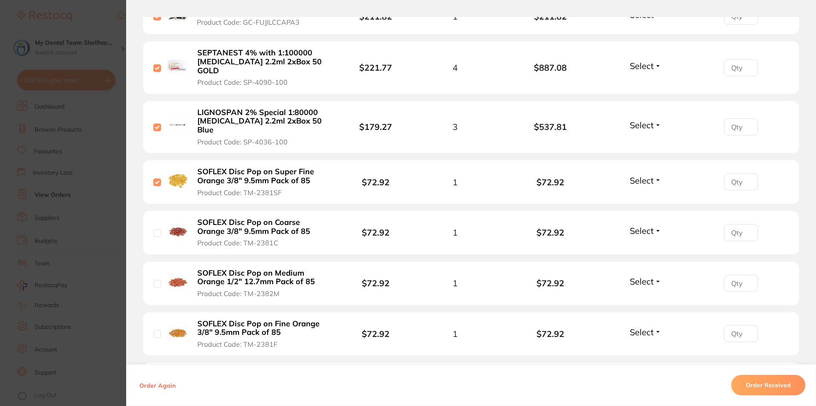
scroll to position [706, 0]
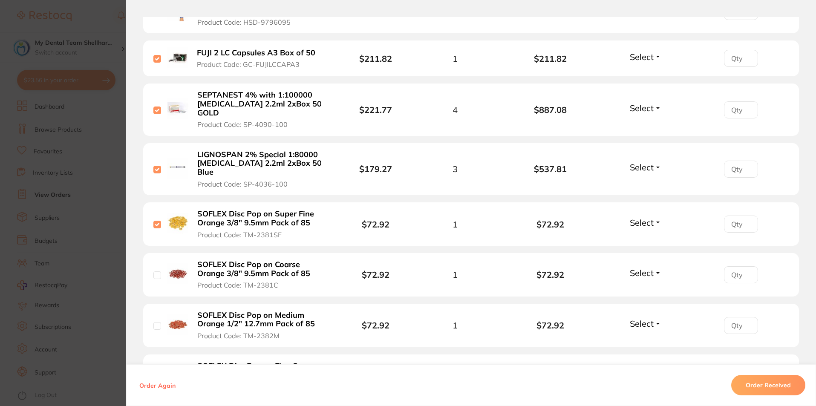
click at [156, 221] on input "checkbox" at bounding box center [157, 225] width 8 height 8
checkbox input "false"
click at [153, 166] on input "checkbox" at bounding box center [157, 170] width 8 height 8
checkbox input "false"
click at [156, 107] on input "checkbox" at bounding box center [157, 111] width 8 height 8
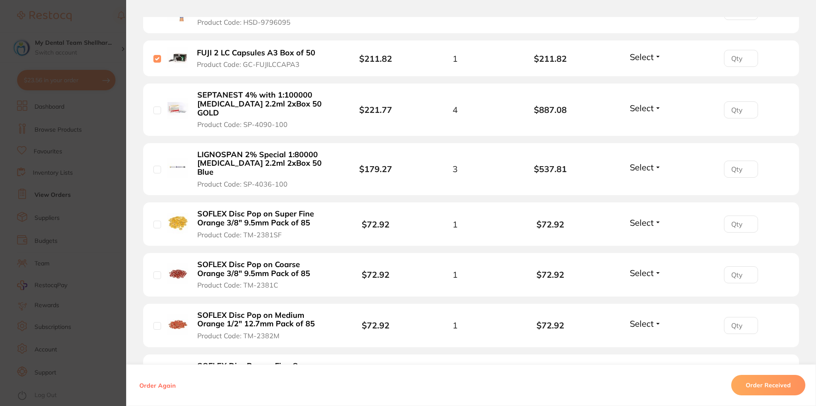
checkbox input "false"
click at [153, 63] on div "FUJI 2 LC Capsules A3 Box of 50 Product Code: GC-FUJILCCAPA3" at bounding box center [245, 58] width 184 height 22
click at [153, 62] on input "checkbox" at bounding box center [157, 59] width 8 height 8
checkbox input "false"
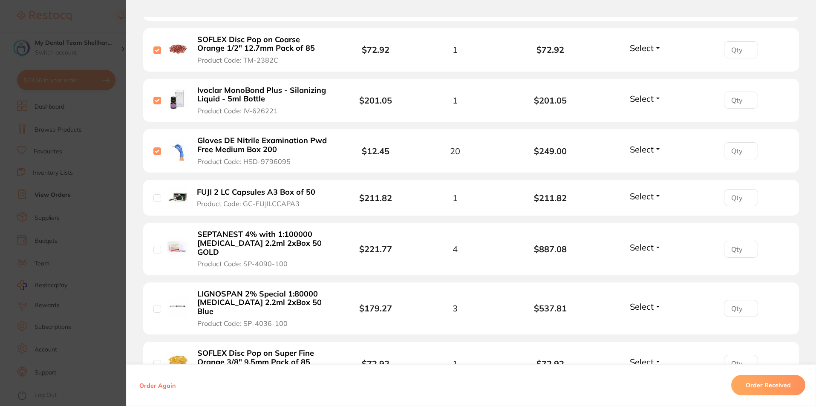
scroll to position [451, 0]
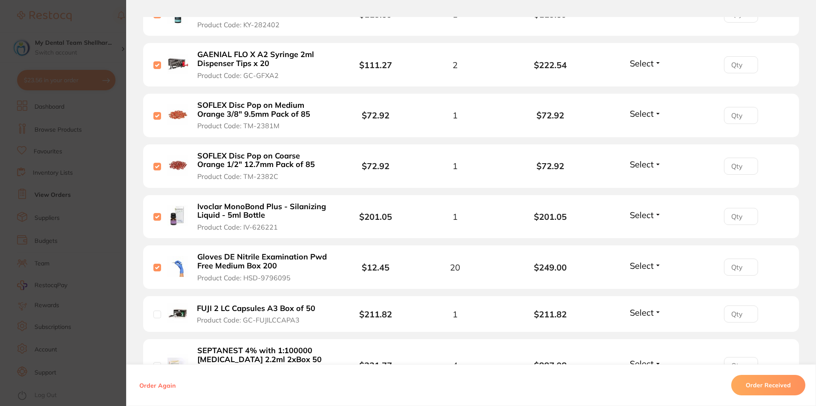
click at [154, 267] on input "checkbox" at bounding box center [157, 268] width 8 height 8
checkbox input "false"
click at [153, 219] on input "checkbox" at bounding box center [157, 217] width 8 height 8
checkbox input "false"
click at [157, 165] on input "checkbox" at bounding box center [157, 167] width 8 height 8
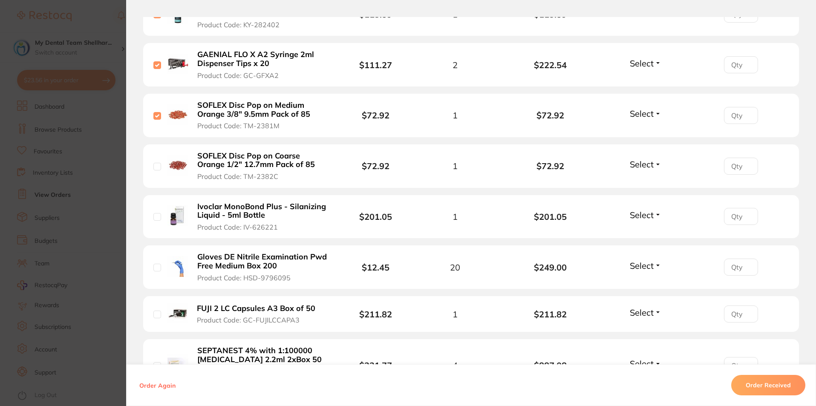
checkbox input "false"
click at [155, 114] on input "checkbox" at bounding box center [157, 116] width 8 height 8
checkbox input "false"
click at [155, 66] on input "checkbox" at bounding box center [157, 65] width 8 height 8
checkbox input "false"
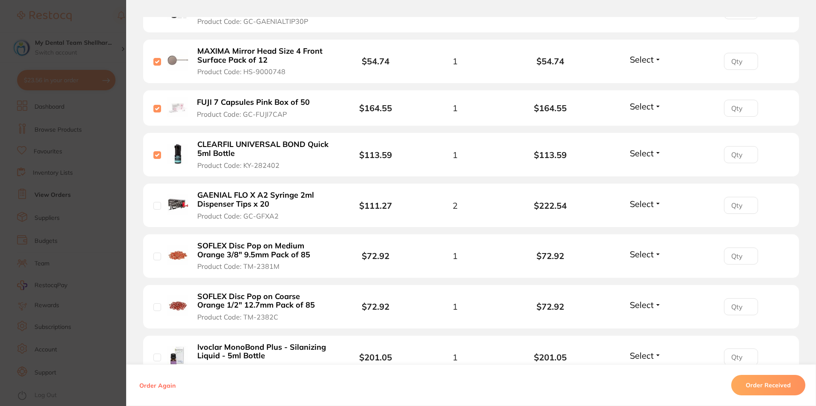
scroll to position [238, 0]
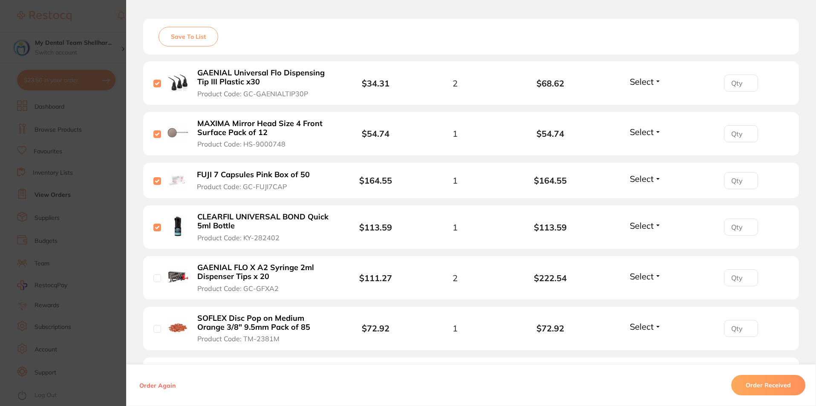
click at [155, 223] on div at bounding box center [157, 227] width 8 height 8
click at [156, 227] on input "checkbox" at bounding box center [157, 228] width 8 height 8
checkbox input "false"
click at [153, 183] on input "checkbox" at bounding box center [157, 181] width 8 height 8
checkbox input "false"
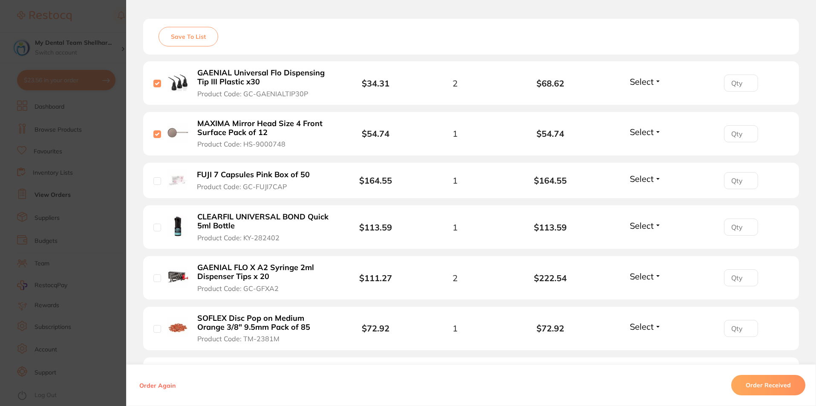
click at [156, 135] on input "checkbox" at bounding box center [157, 134] width 8 height 8
checkbox input "false"
click at [159, 84] on input "checkbox" at bounding box center [157, 84] width 8 height 8
checkbox input "false"
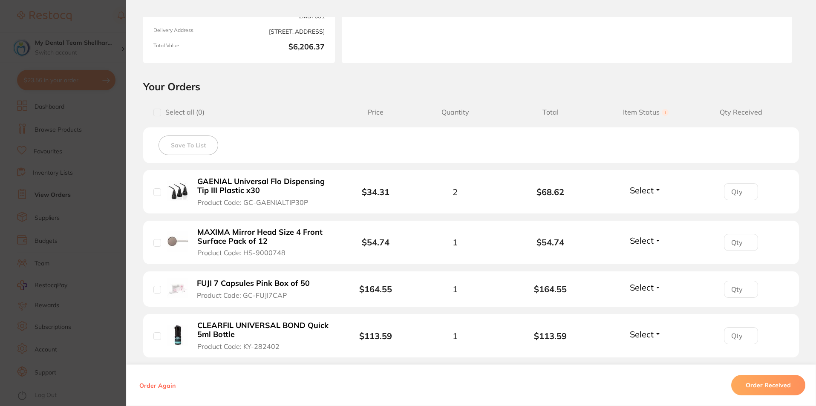
scroll to position [110, 0]
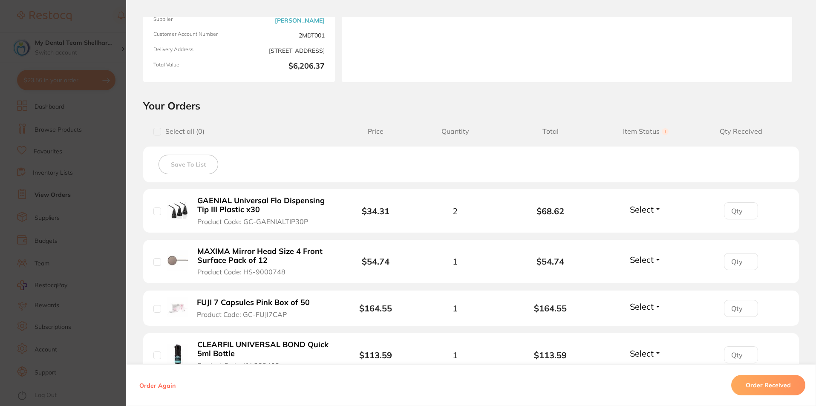
click at [115, 202] on section "Order ID: Restocq- 92281 Order Information 3 Received Accepted Order Order Date…" at bounding box center [408, 203] width 816 height 406
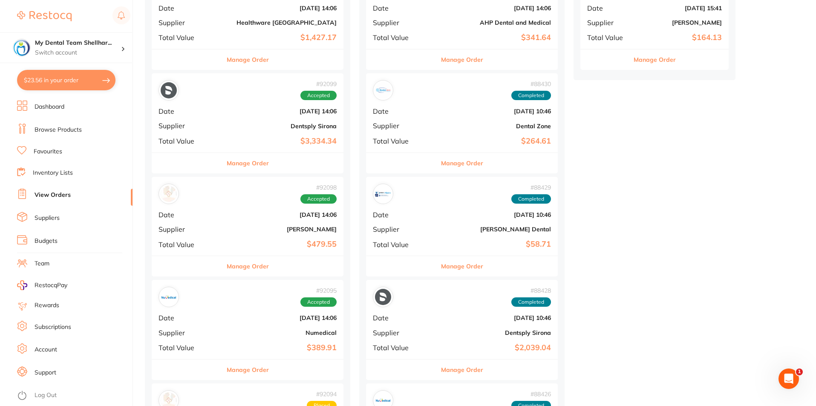
scroll to position [298, 0]
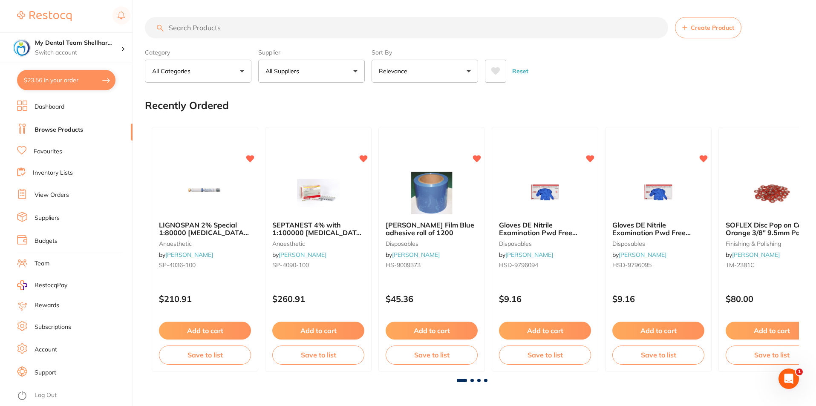
click at [67, 191] on link "View Orders" at bounding box center [52, 195] width 35 height 9
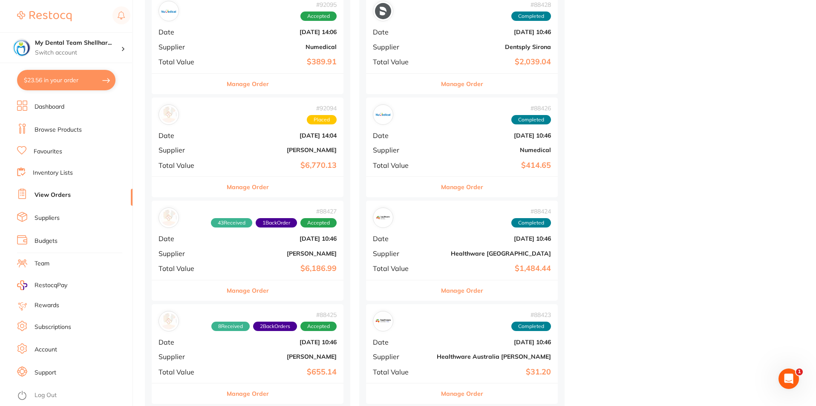
scroll to position [724, 0]
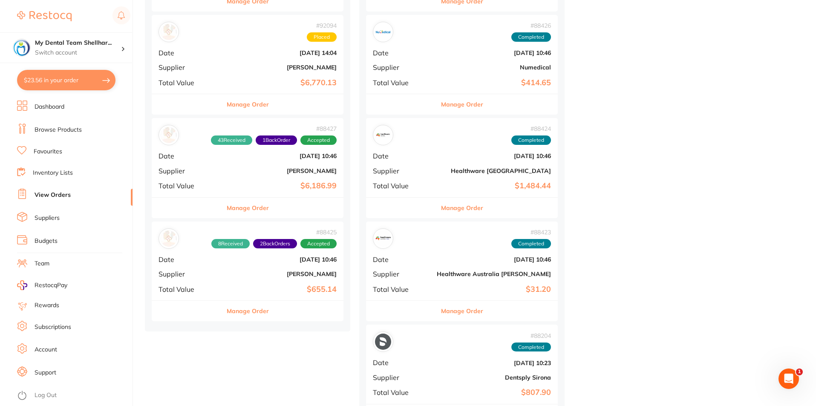
click at [258, 71] on div "# 92094 Placed Date [DATE] 14:04 Supplier [PERSON_NAME] Total Value $6,770.13" at bounding box center [248, 54] width 192 height 79
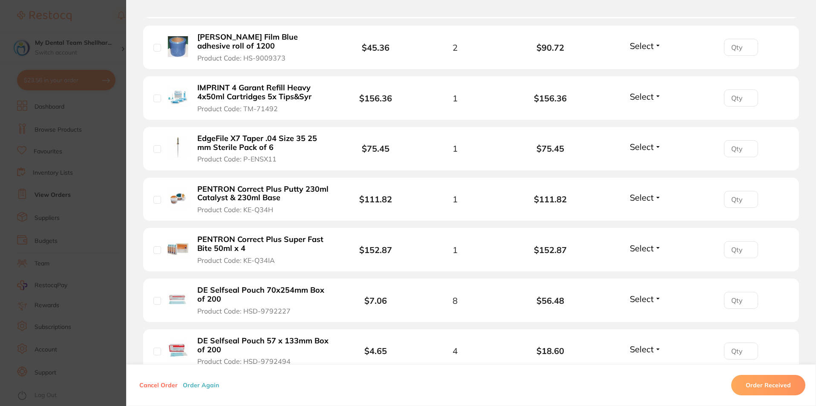
scroll to position [1534, 0]
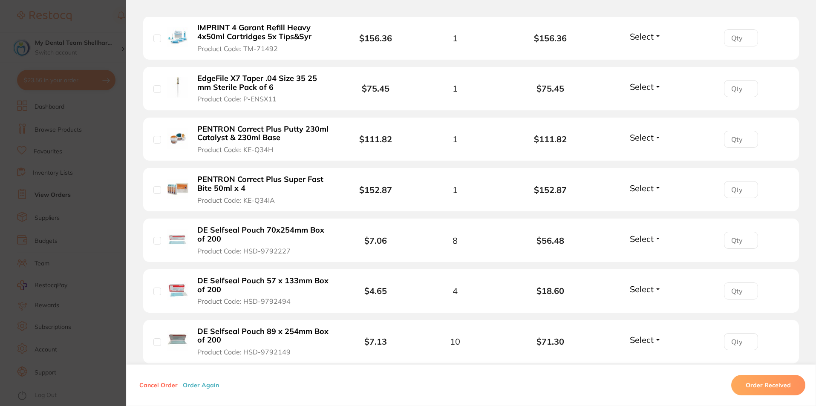
click at [154, 85] on input "checkbox" at bounding box center [157, 89] width 8 height 8
checkbox input "true"
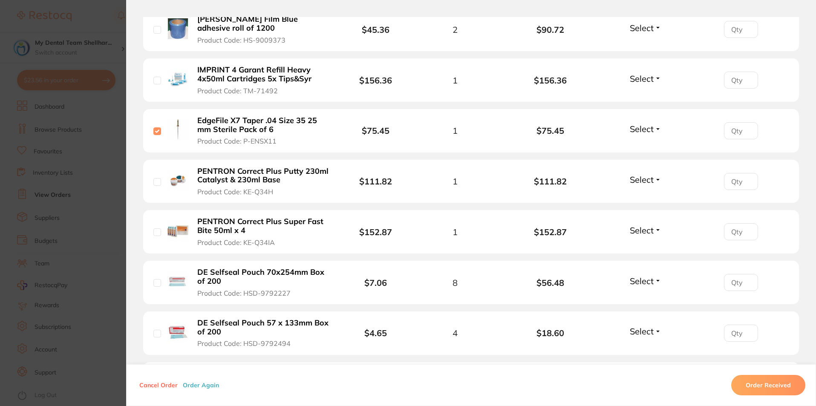
scroll to position [1406, 0]
